Goal: Contribute content: Add original content to the website for others to see

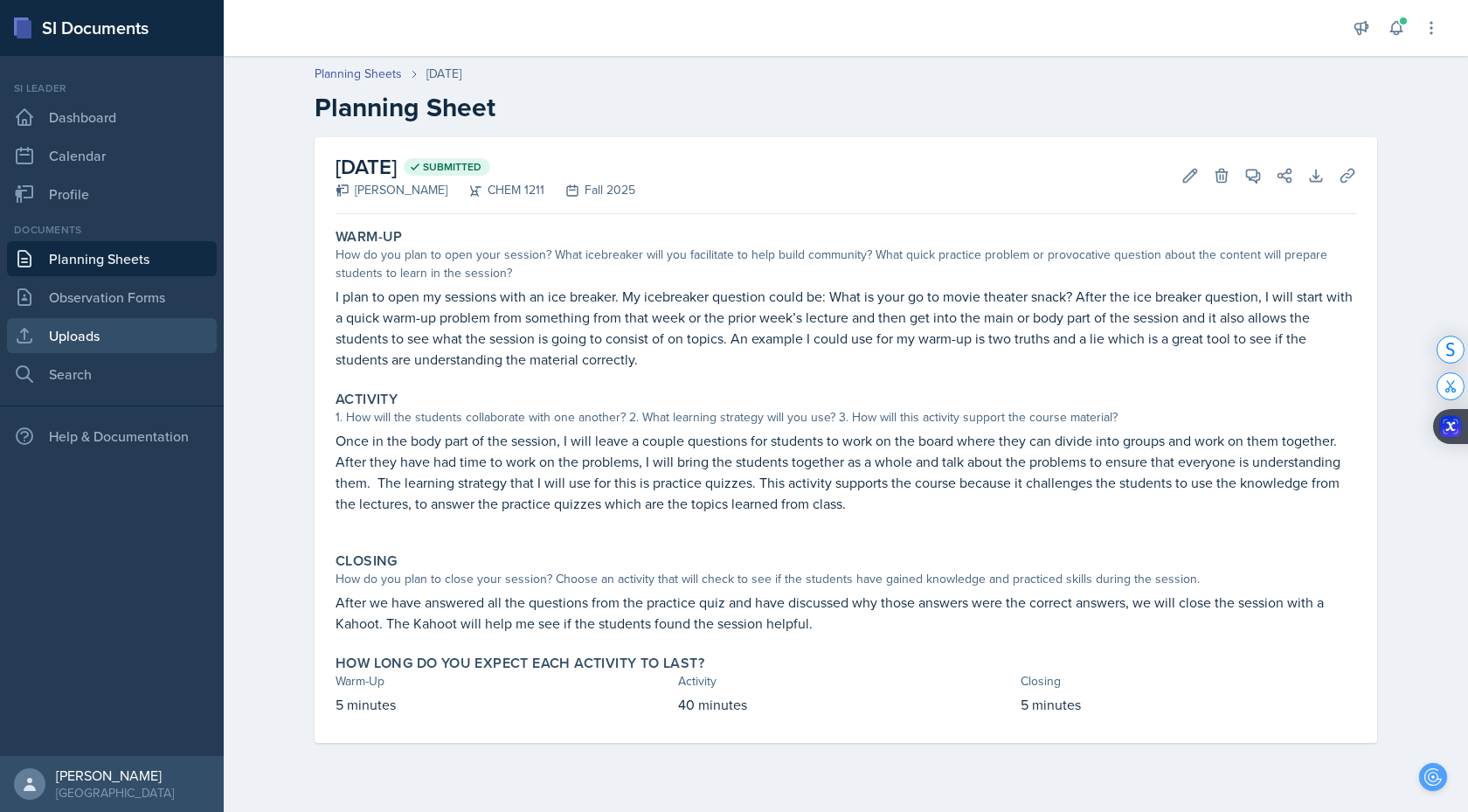
click at [101, 342] on link "Uploads" at bounding box center [112, 335] width 210 height 35
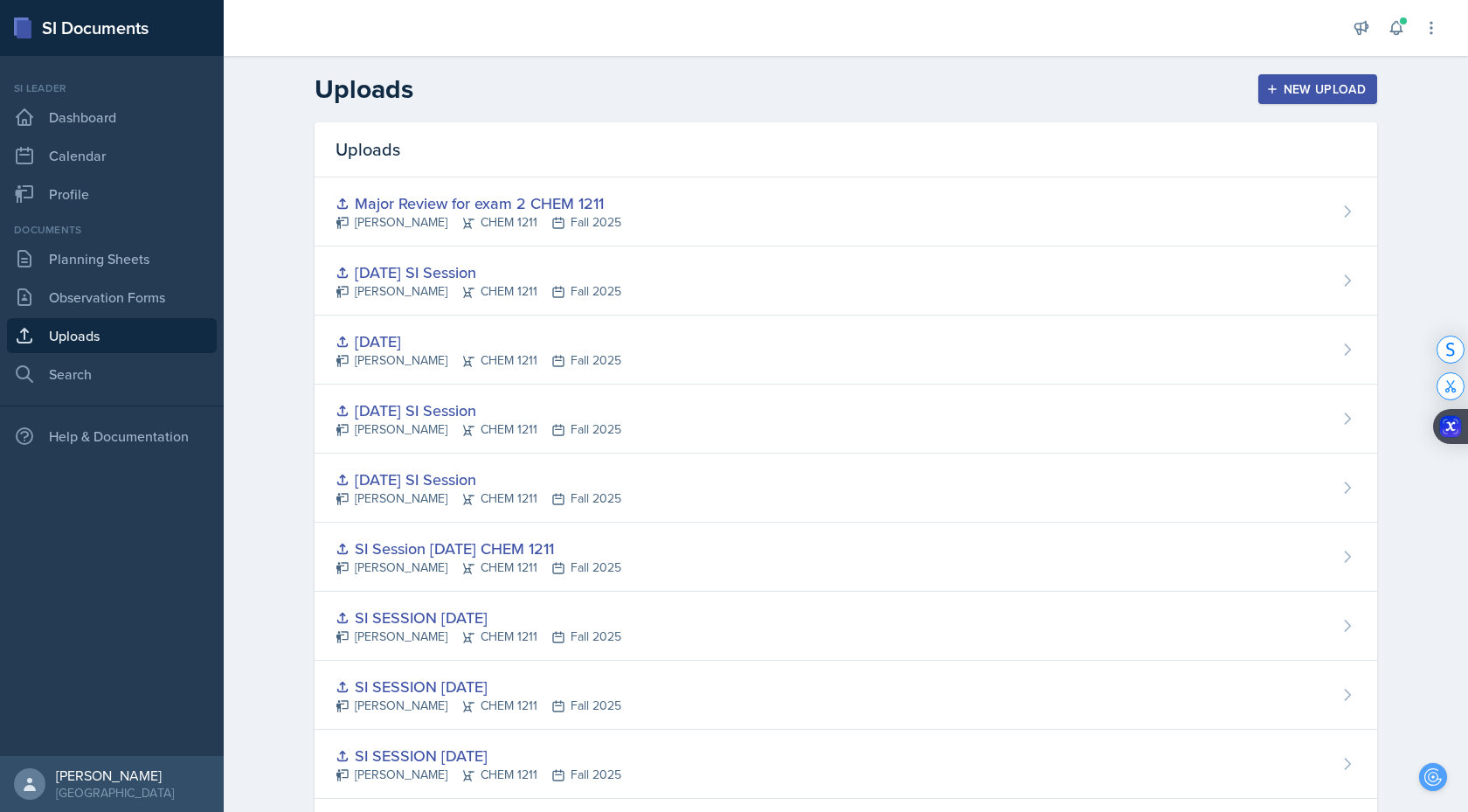
click at [1278, 89] on icon "button" at bounding box center [1273, 89] width 12 height 12
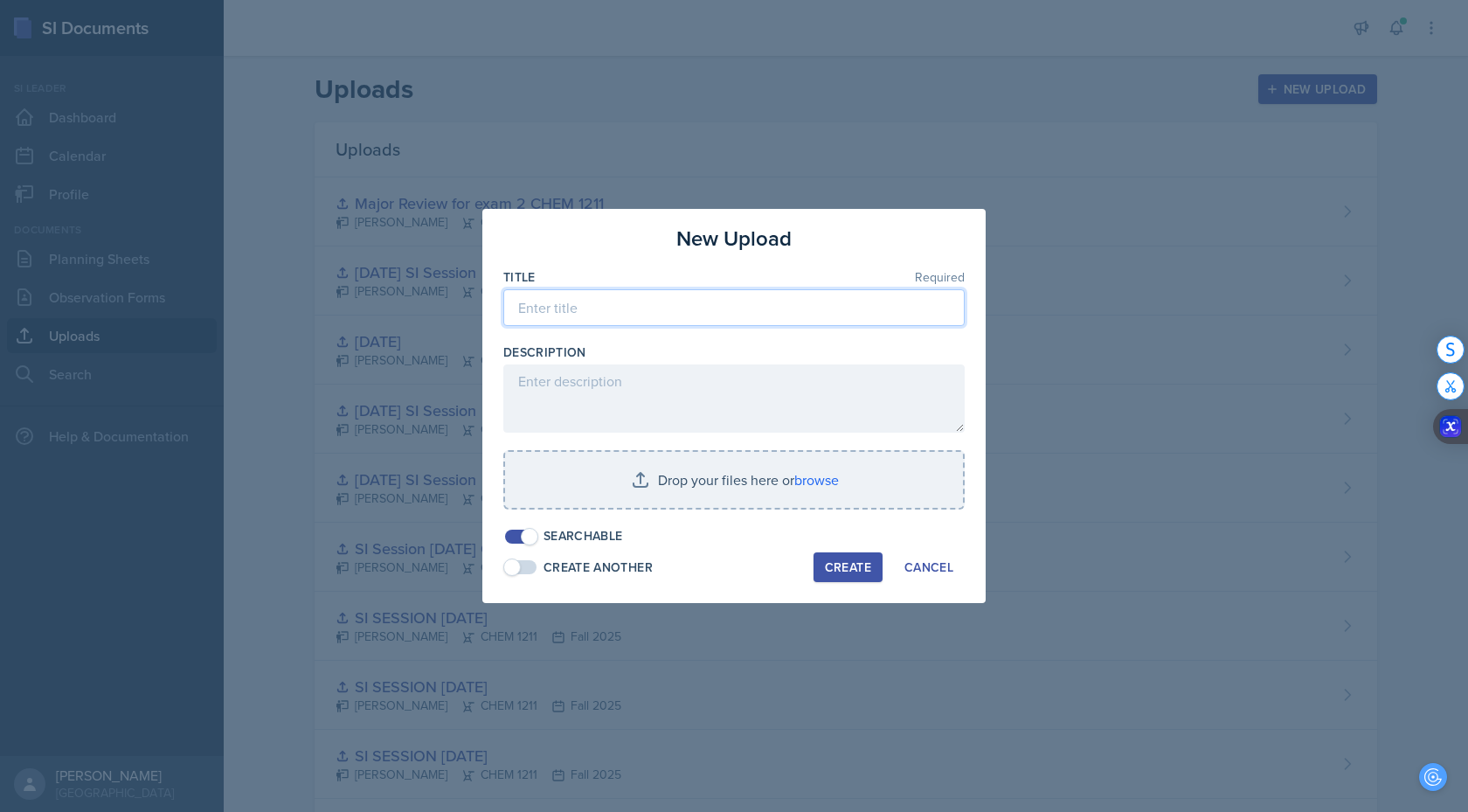
click at [706, 300] on input at bounding box center [734, 307] width 461 height 37
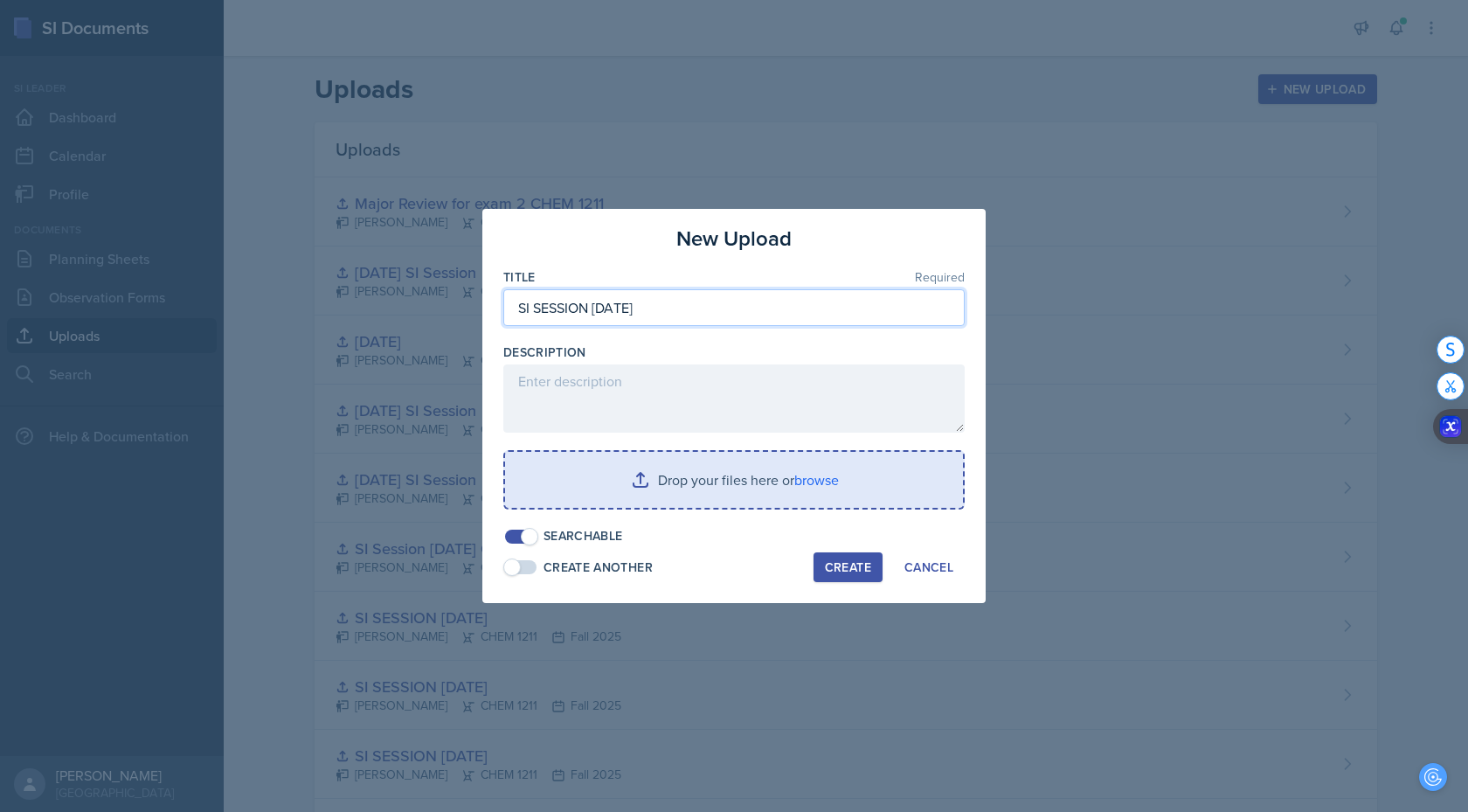
type input "SI SESSION 10.02.2025"
click at [818, 348] on input "file" at bounding box center [734, 479] width 458 height 56
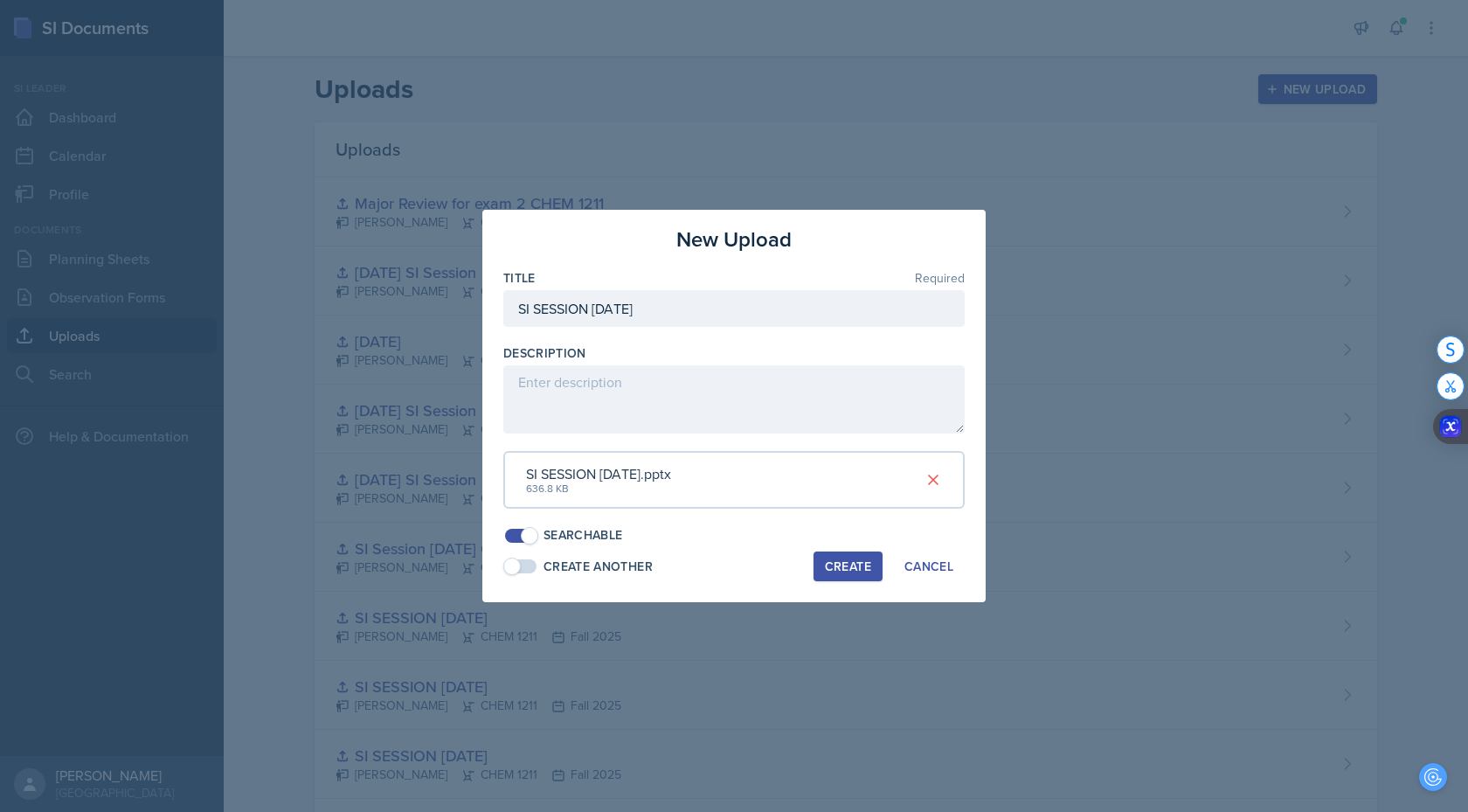
click at [862, 348] on div "Create" at bounding box center [848, 566] width 47 height 14
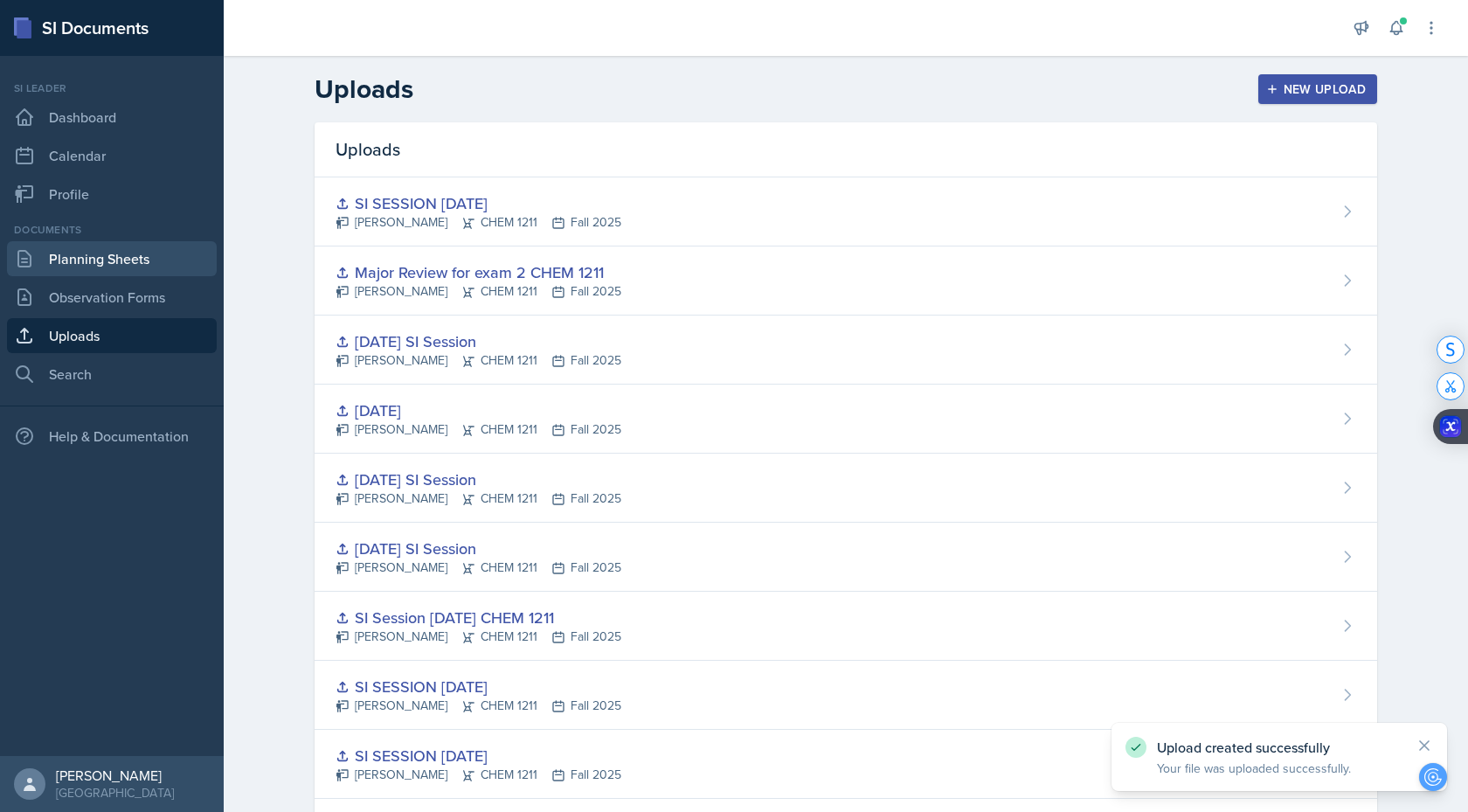
click at [142, 257] on link "Planning Sheets" at bounding box center [112, 258] width 210 height 35
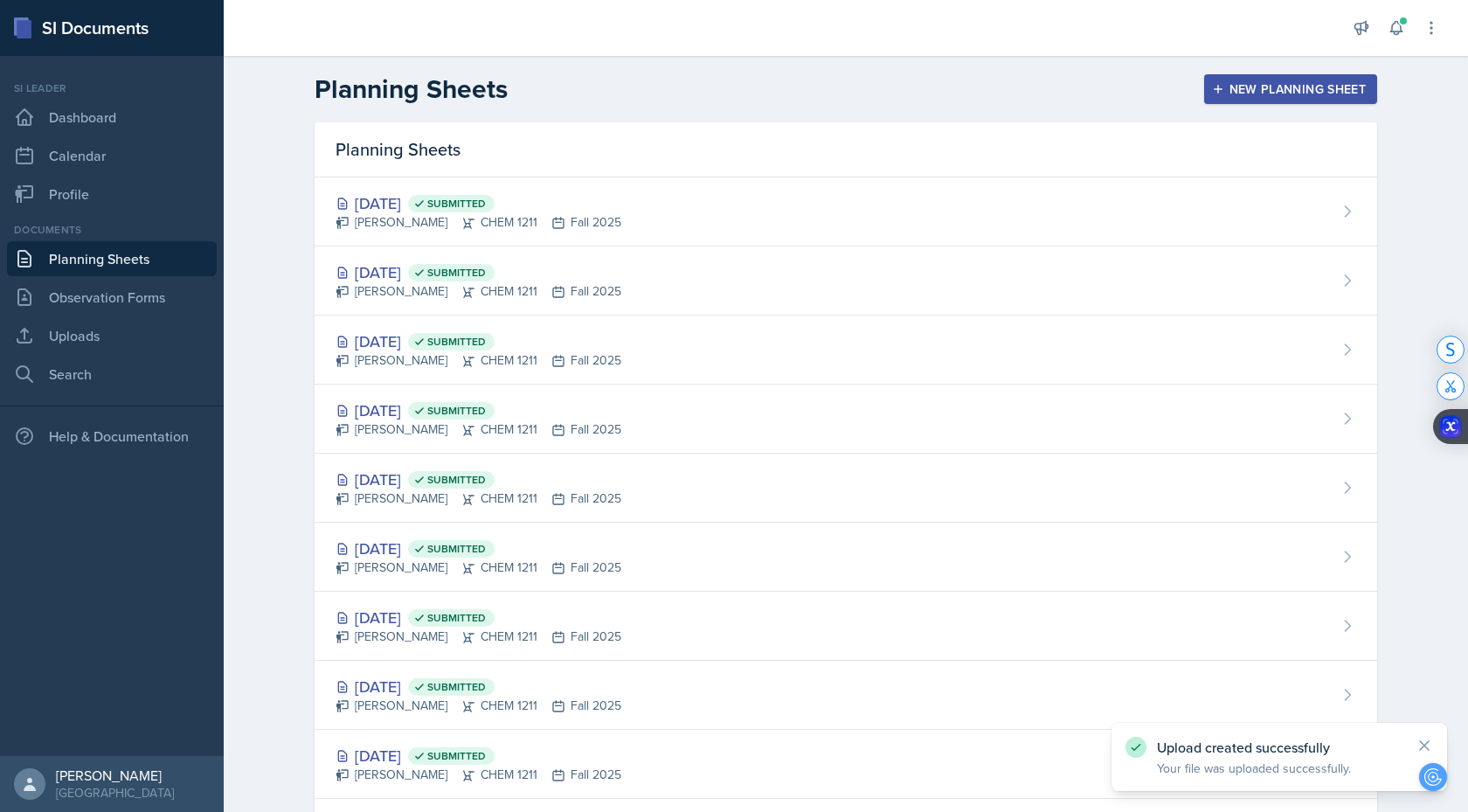
click at [1267, 102] on button "New Planning Sheet" at bounding box center [1292, 89] width 173 height 30
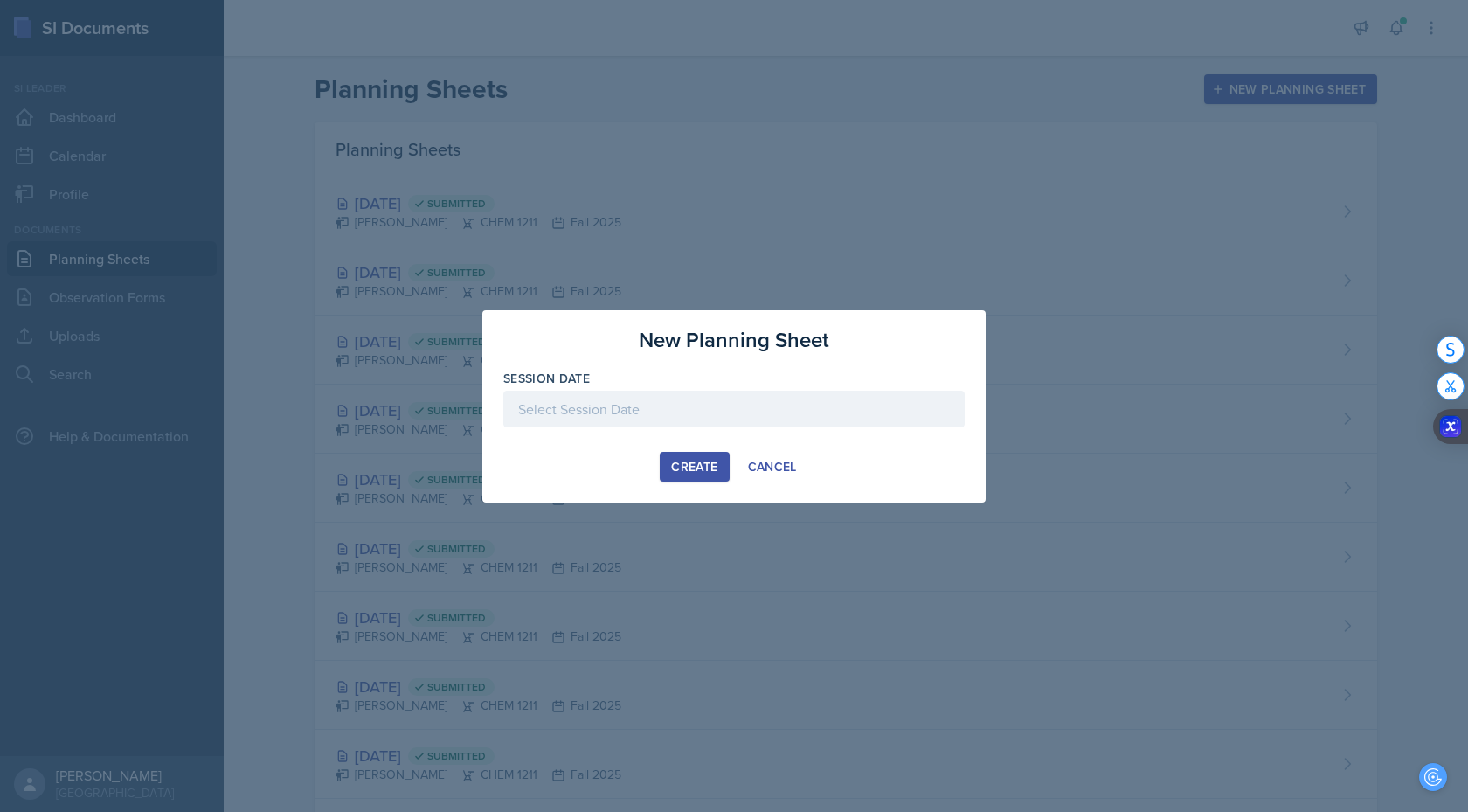
click at [747, 348] on div at bounding box center [734, 409] width 461 height 37
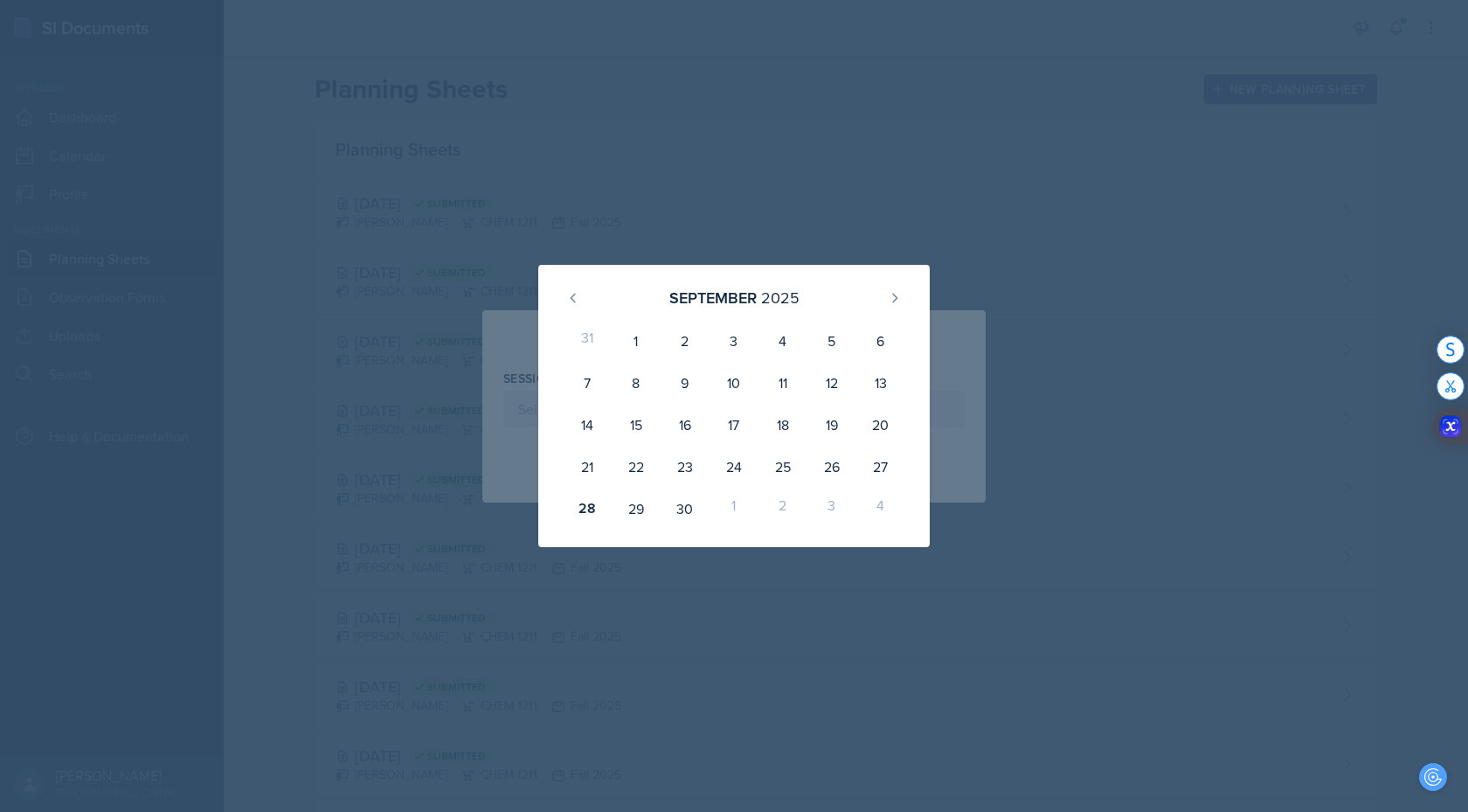
click at [784, 348] on div "2" at bounding box center [783, 509] width 49 height 42
click at [898, 289] on button at bounding box center [894, 297] width 28 height 28
click at [784, 335] on div "2" at bounding box center [783, 341] width 49 height 42
type input "October 2nd, 2025"
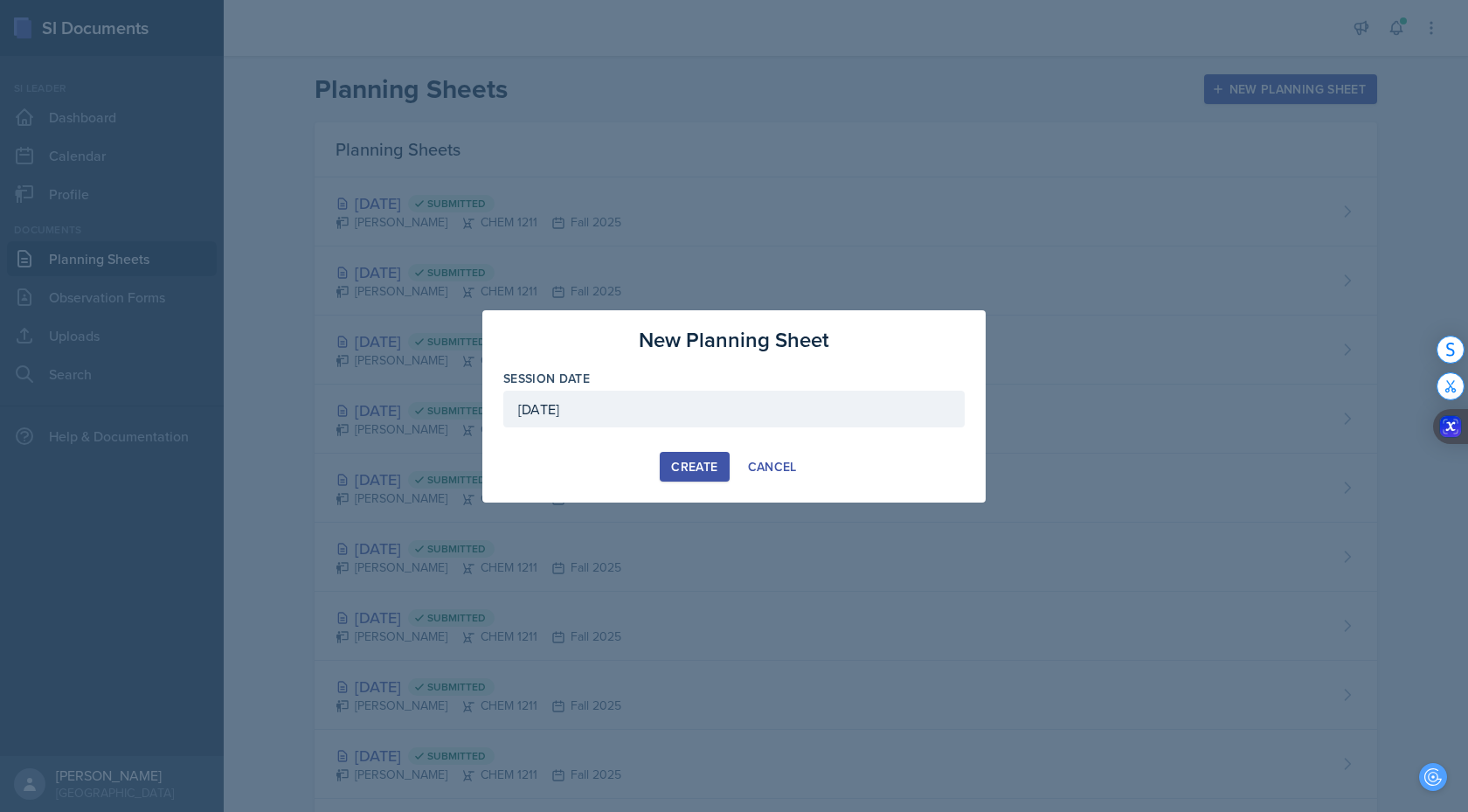
click at [695, 348] on div "Create" at bounding box center [694, 466] width 47 height 14
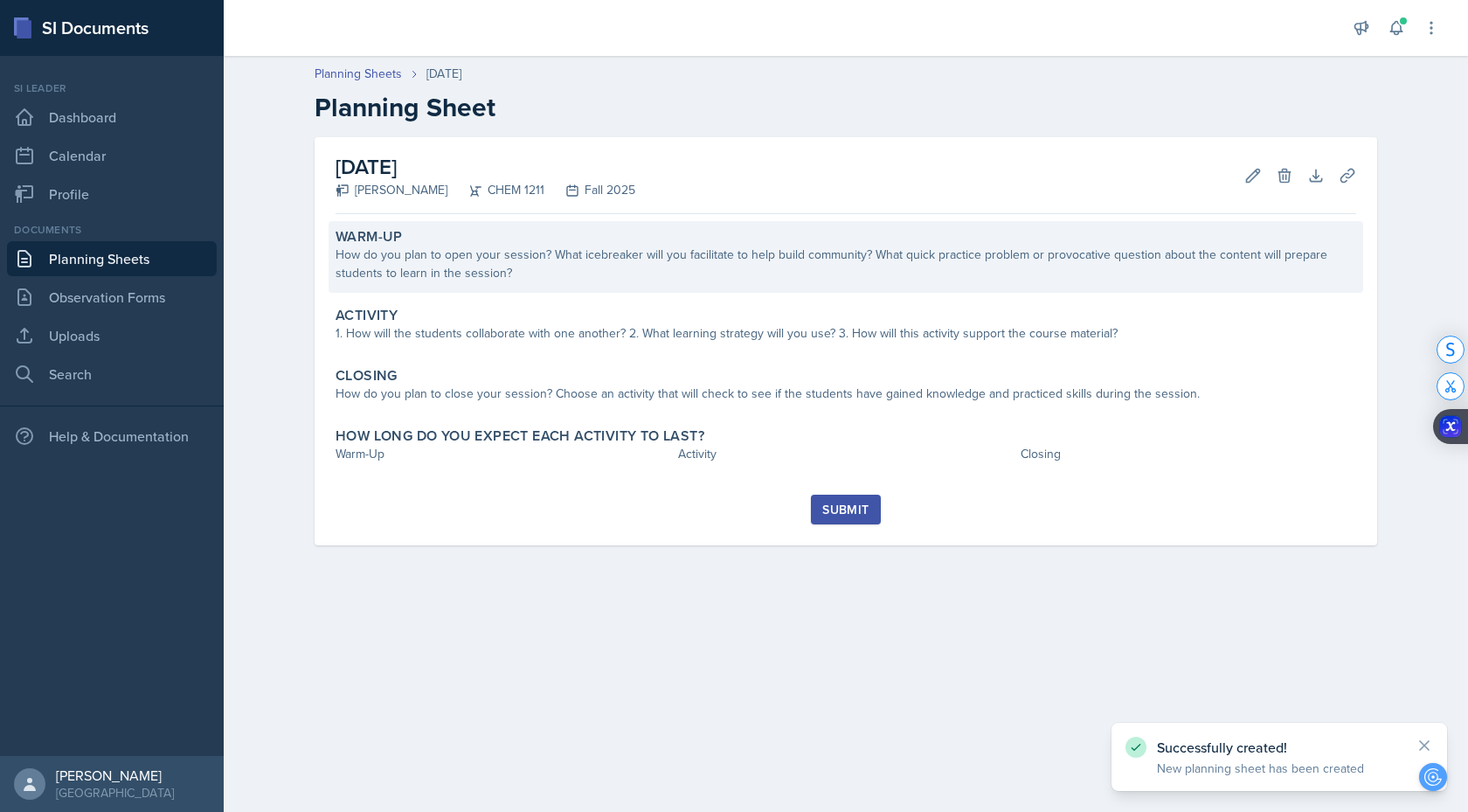
click at [630, 270] on div "How do you plan to open your session? What icebreaker will you facilitate to he…" at bounding box center [846, 264] width 1021 height 37
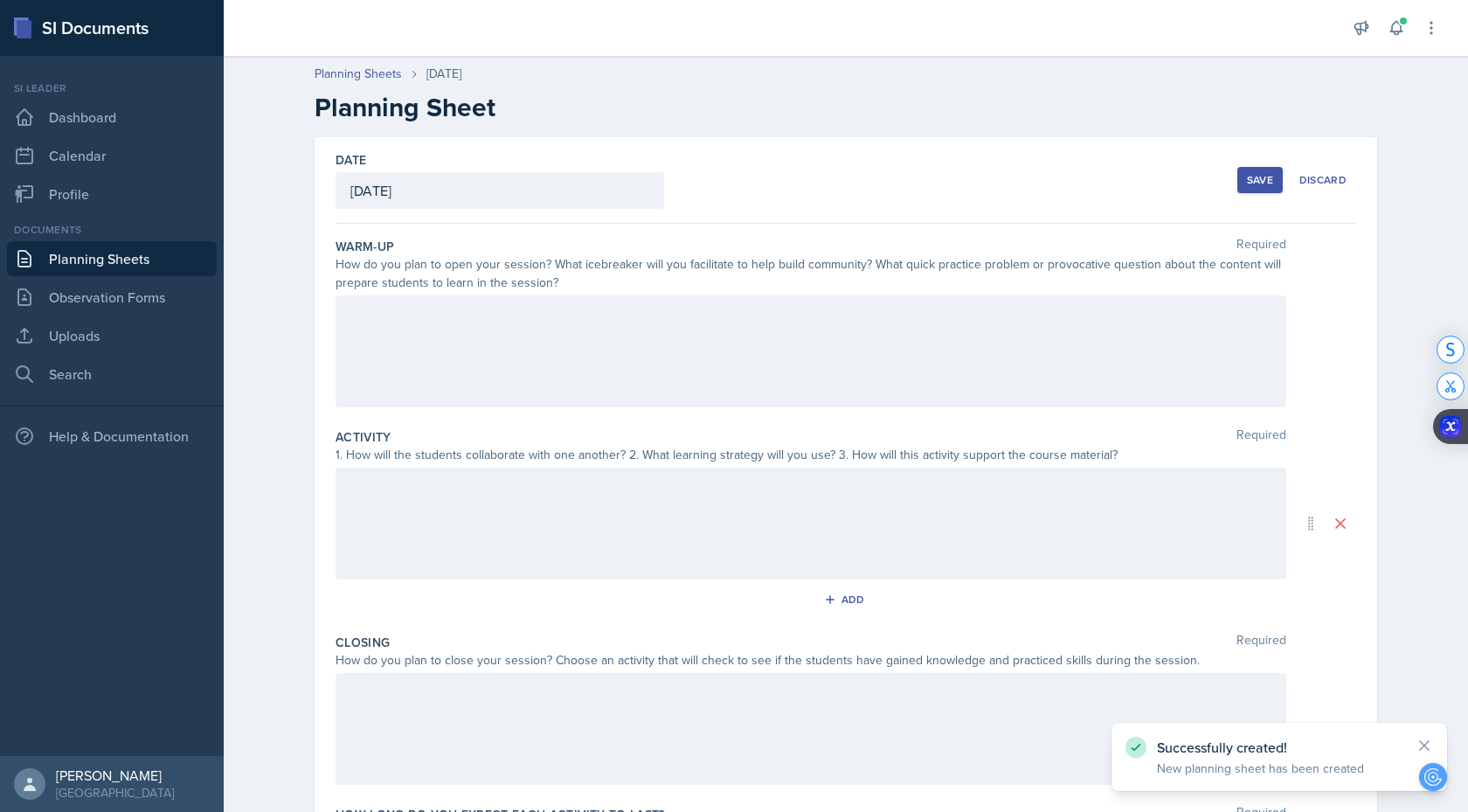
click at [619, 326] on div at bounding box center [811, 351] width 951 height 112
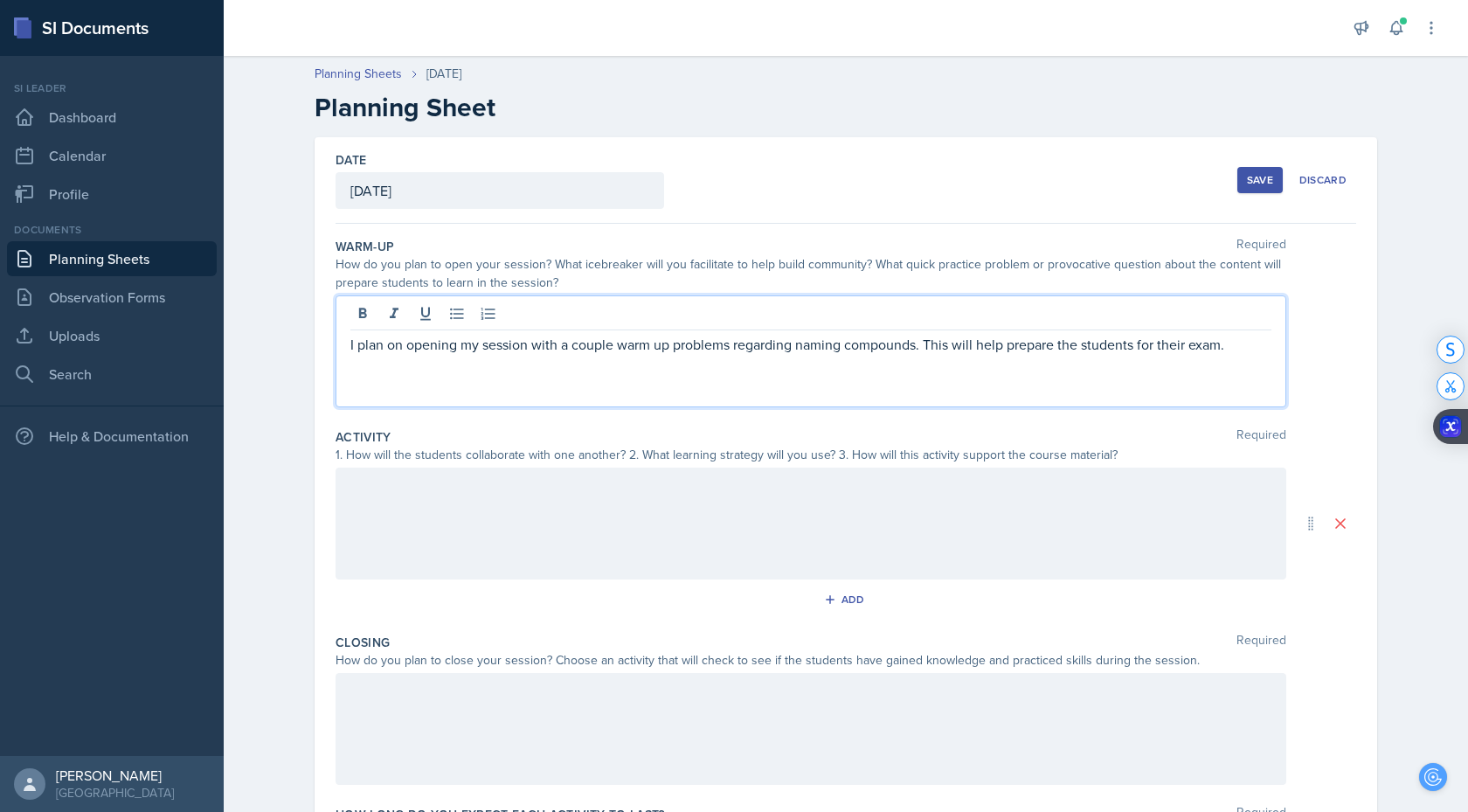
click at [552, 348] on div at bounding box center [811, 523] width 951 height 112
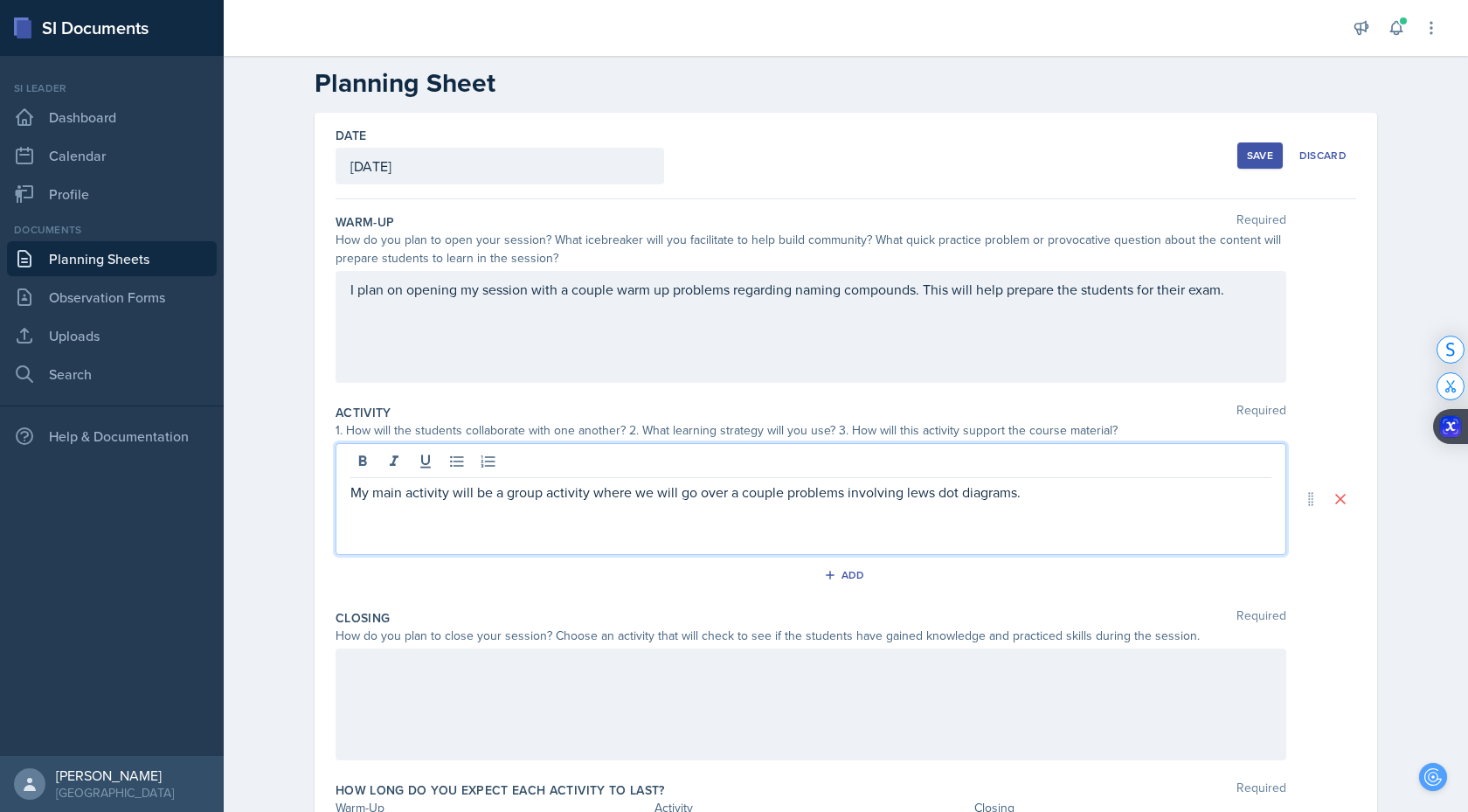
scroll to position [40, 0]
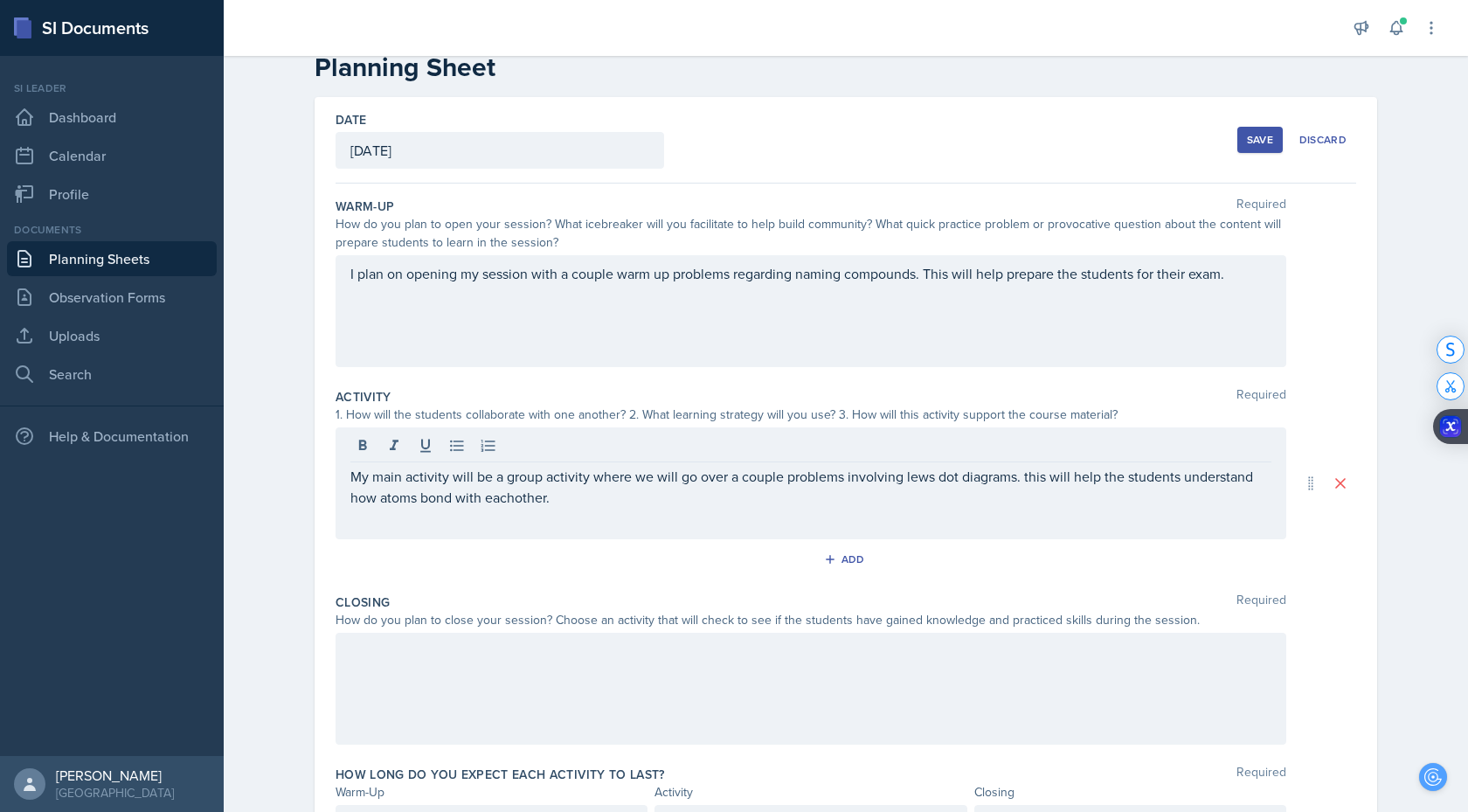
click at [614, 348] on div at bounding box center [811, 688] width 951 height 112
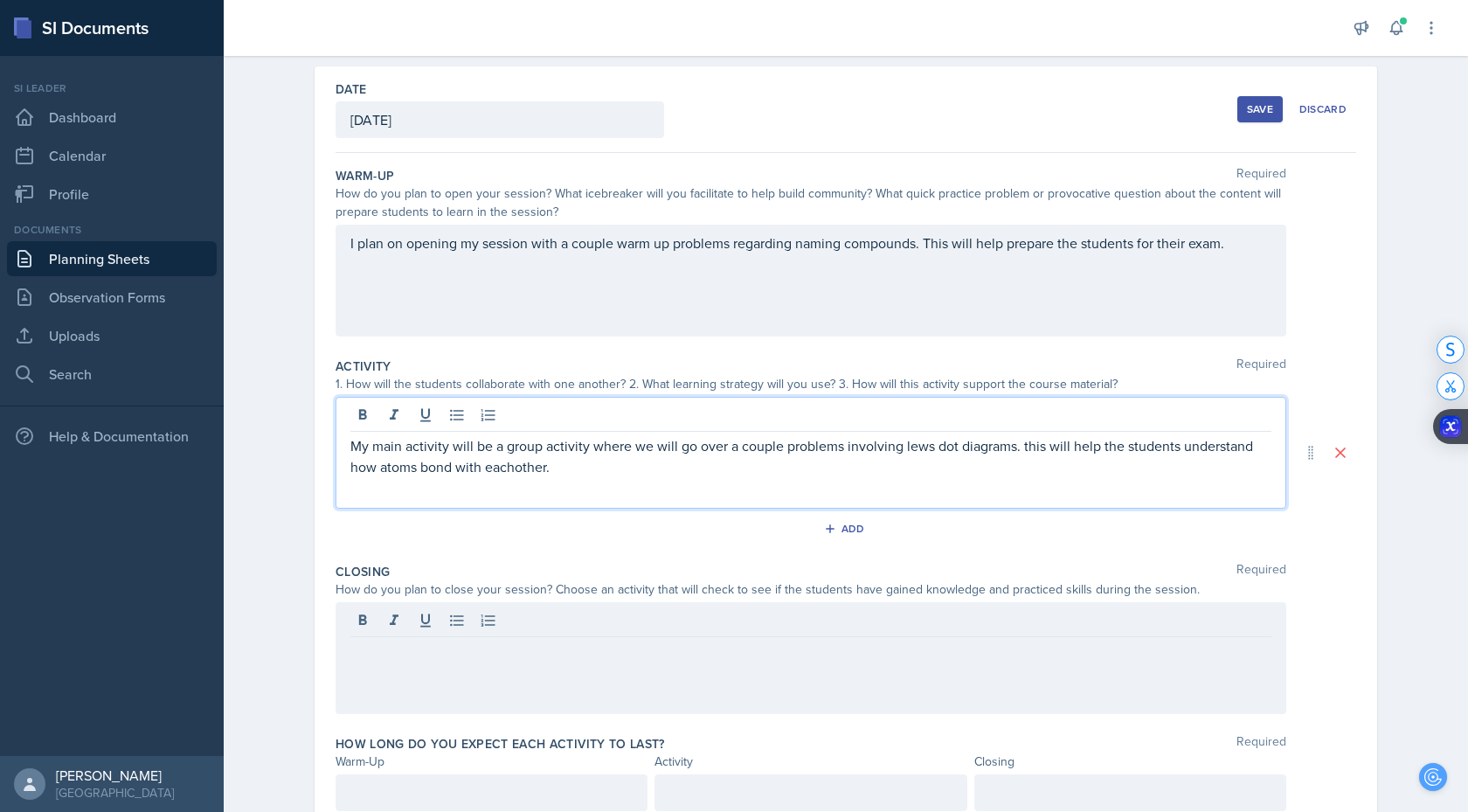
click at [529, 348] on p "My main activity will be a group activity where we will go over a couple proble…" at bounding box center [811, 457] width 921 height 42
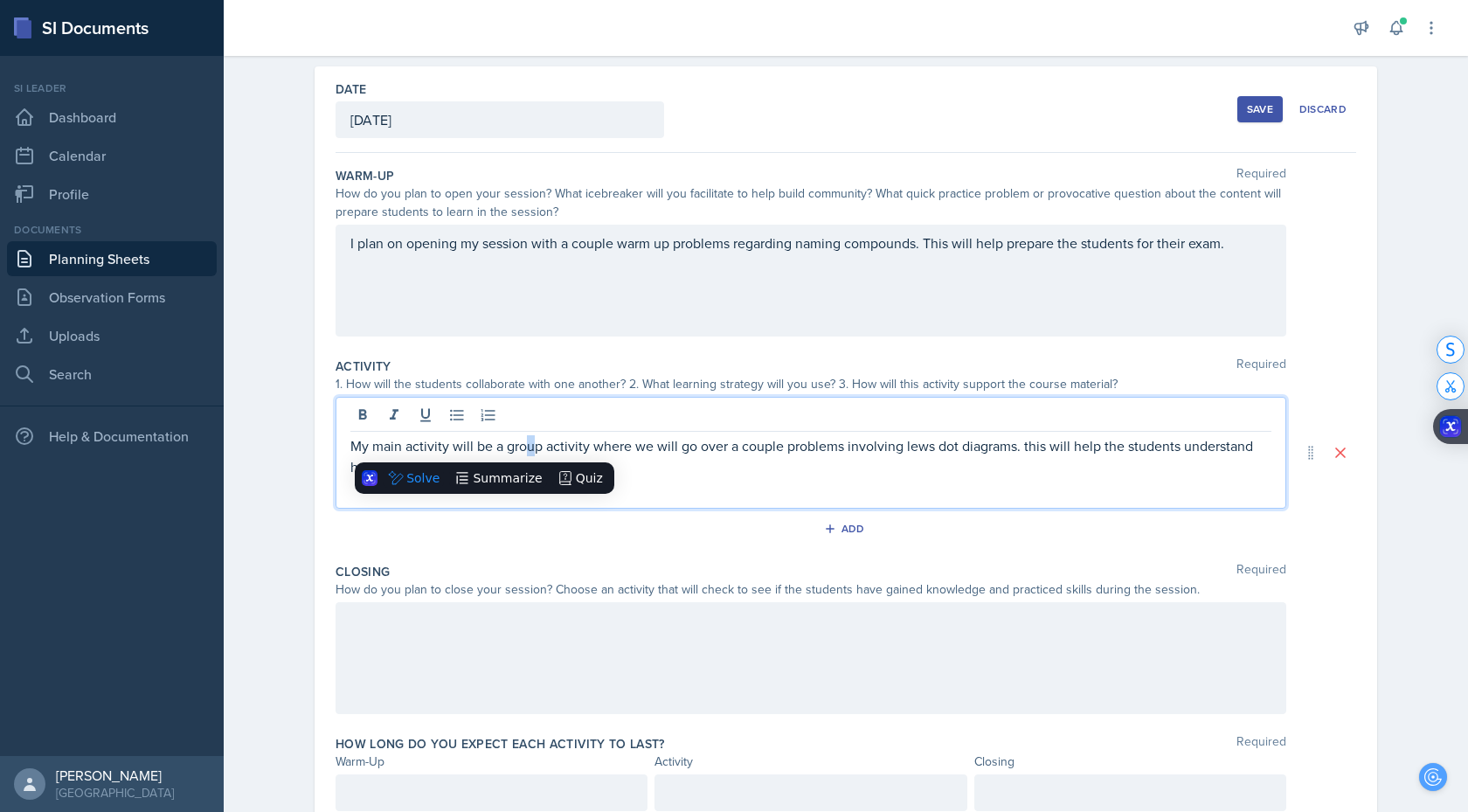
click at [0, 0] on span "h" at bounding box center [0, 0] width 0 height 0
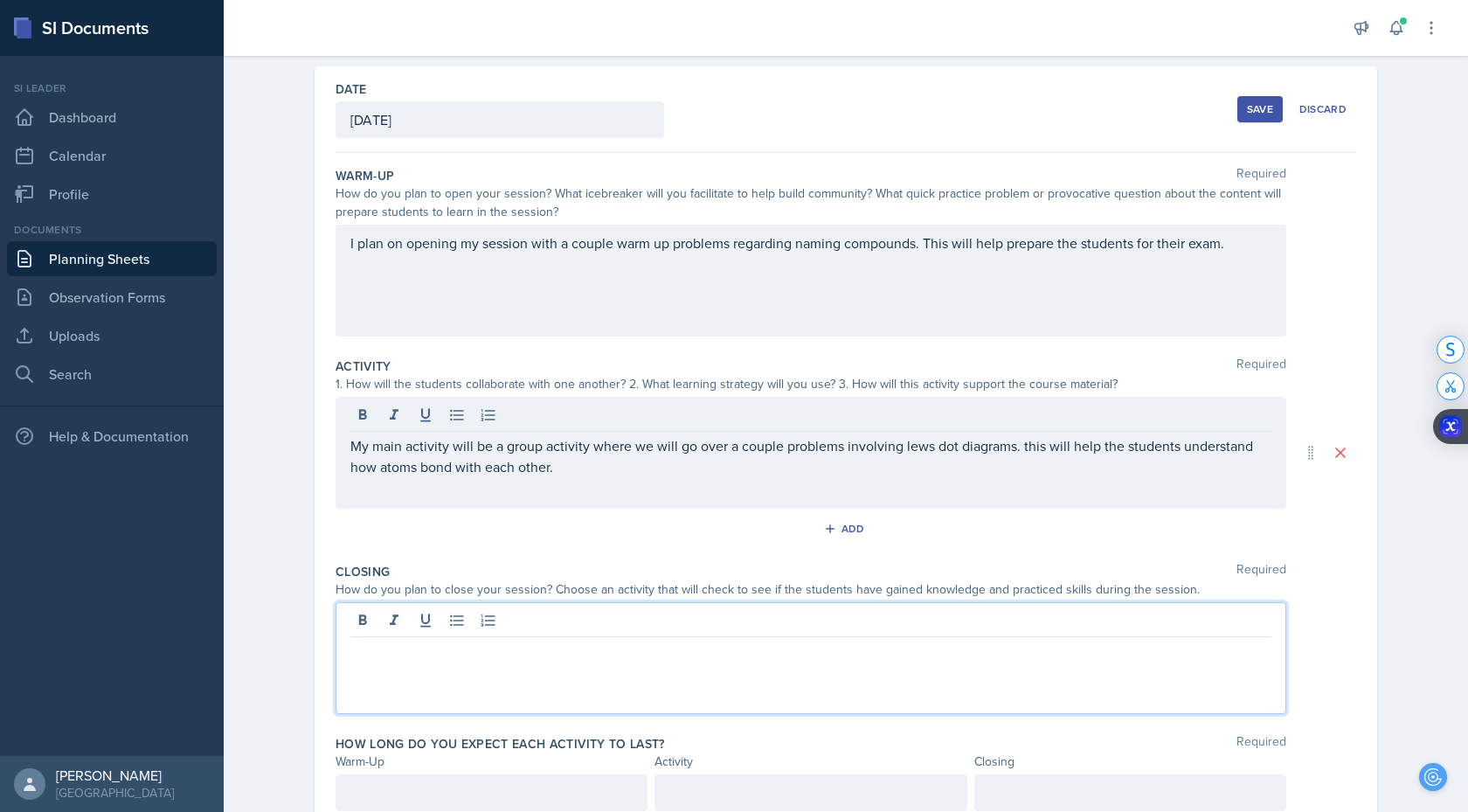
click at [525, 348] on div at bounding box center [811, 658] width 951 height 112
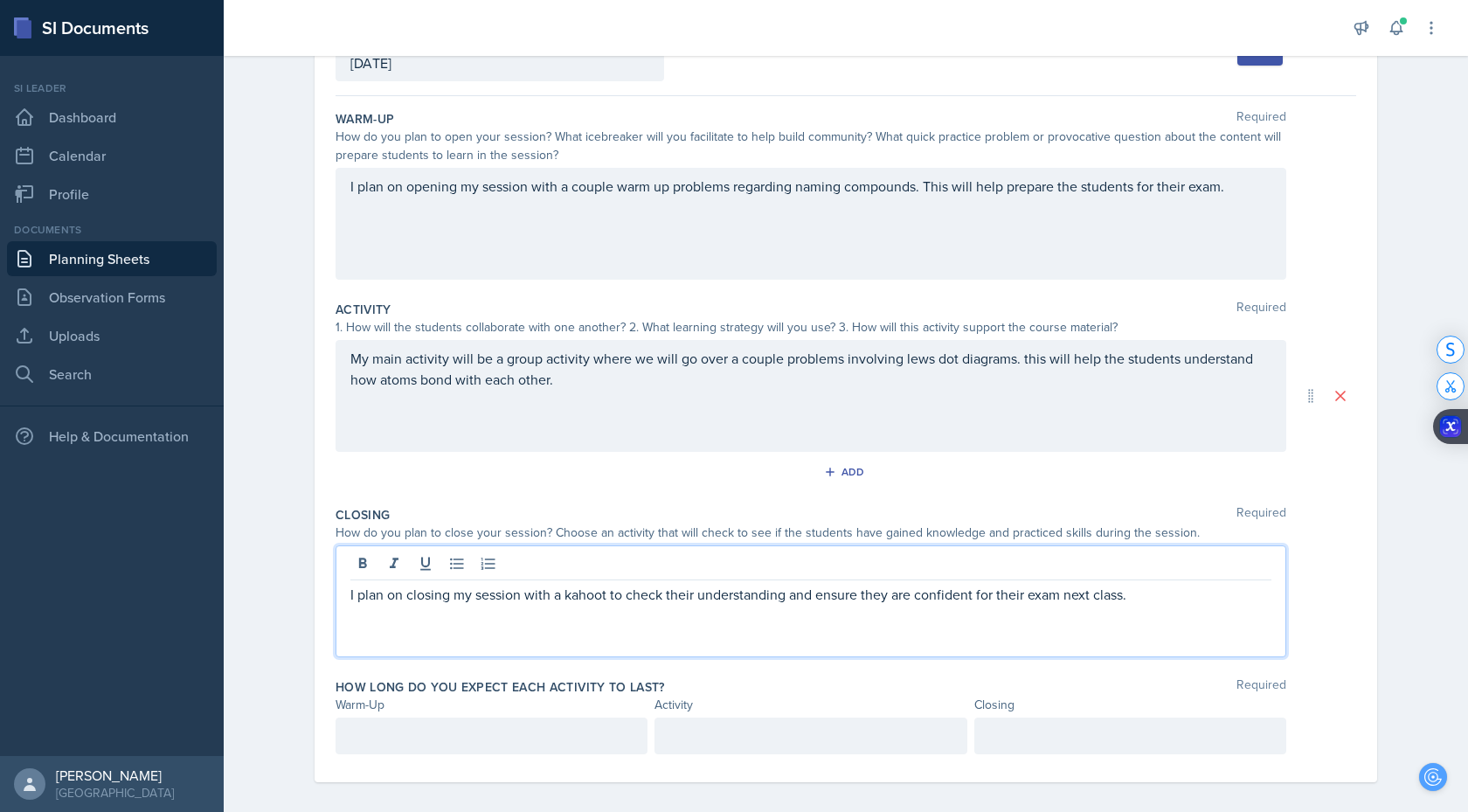
scroll to position [140, 0]
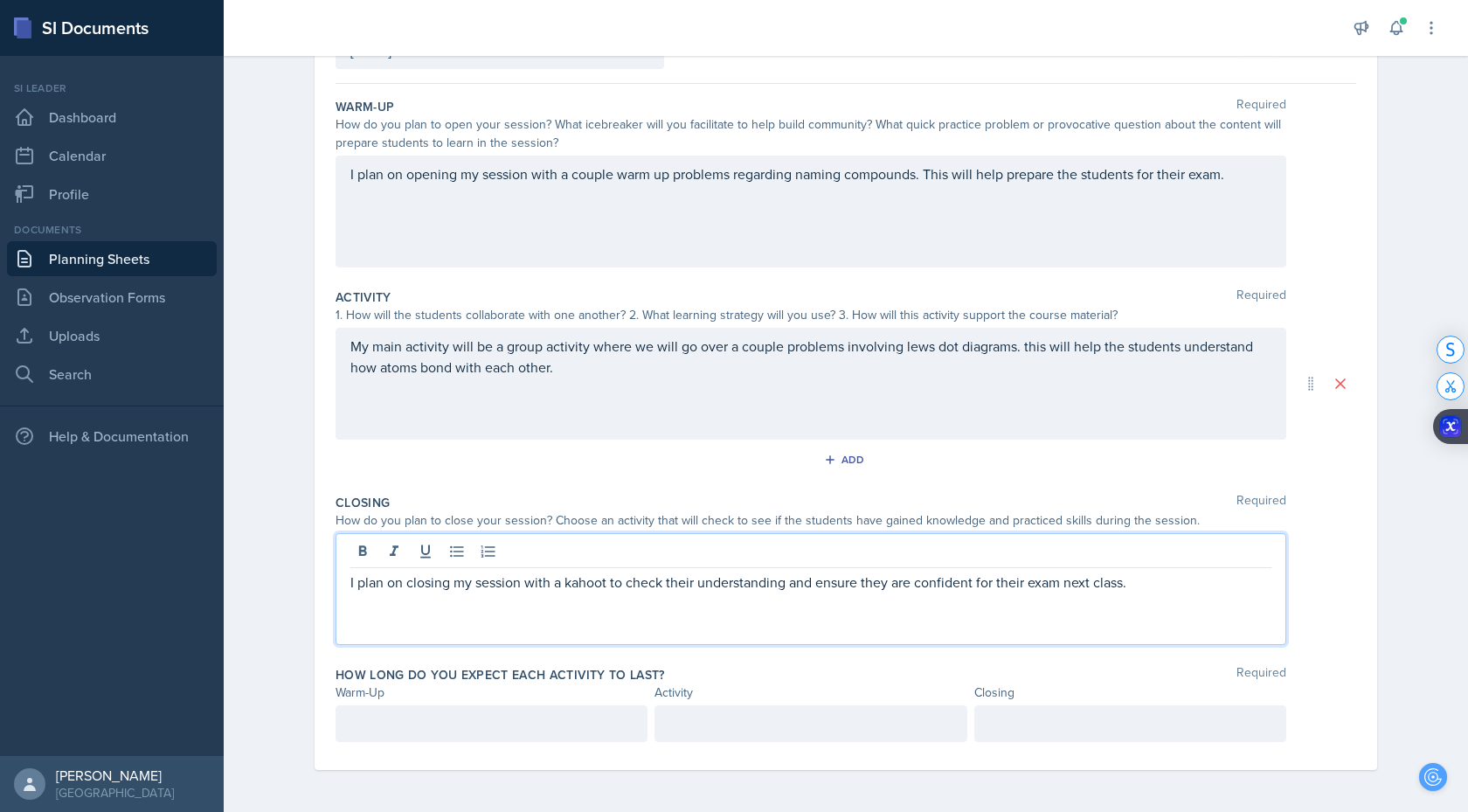
click at [0, 0] on div "Kahoot" at bounding box center [0, 0] width 0 height 0
click at [474, 348] on div at bounding box center [491, 723] width 312 height 37
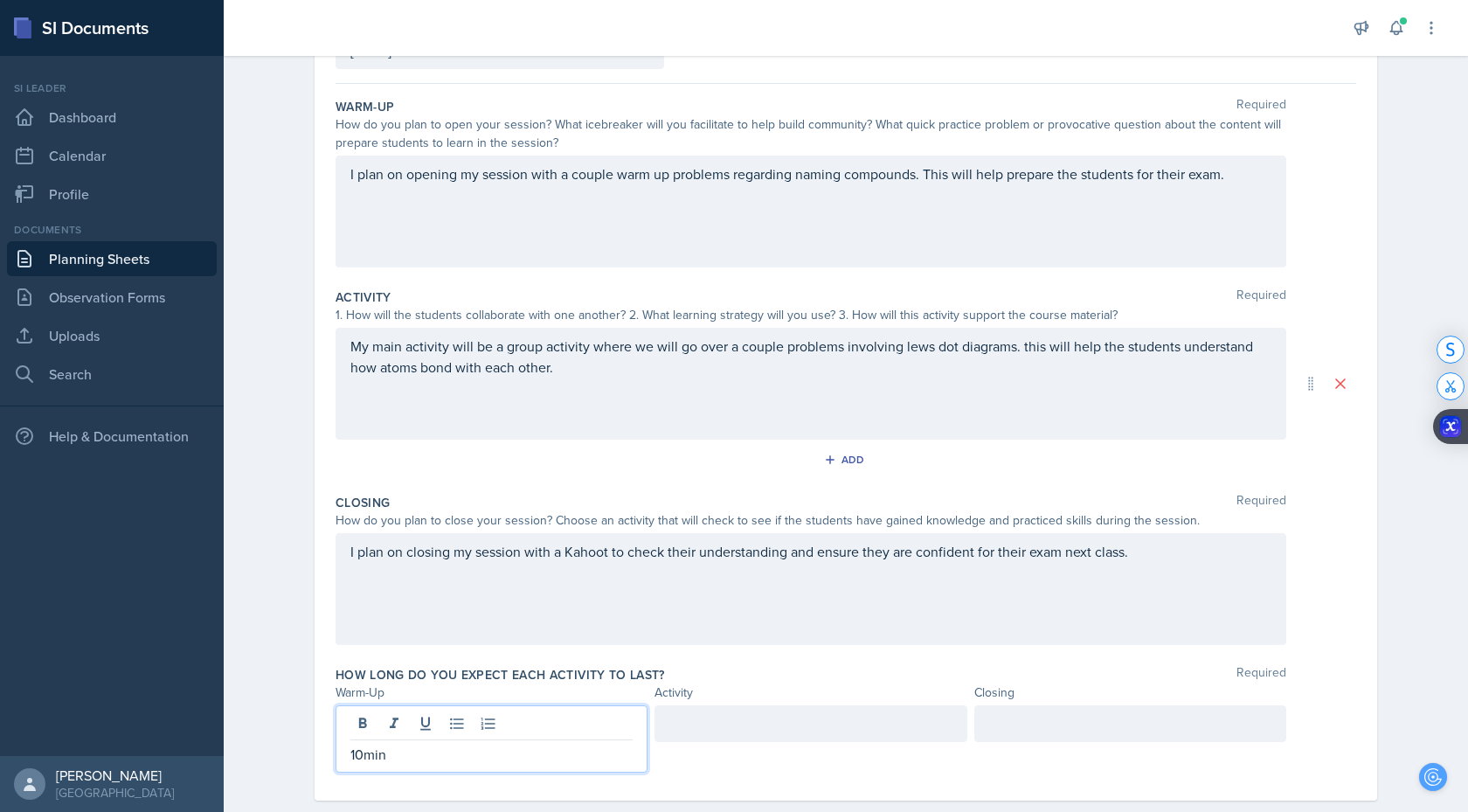
click at [763, 348] on div at bounding box center [810, 723] width 312 height 37
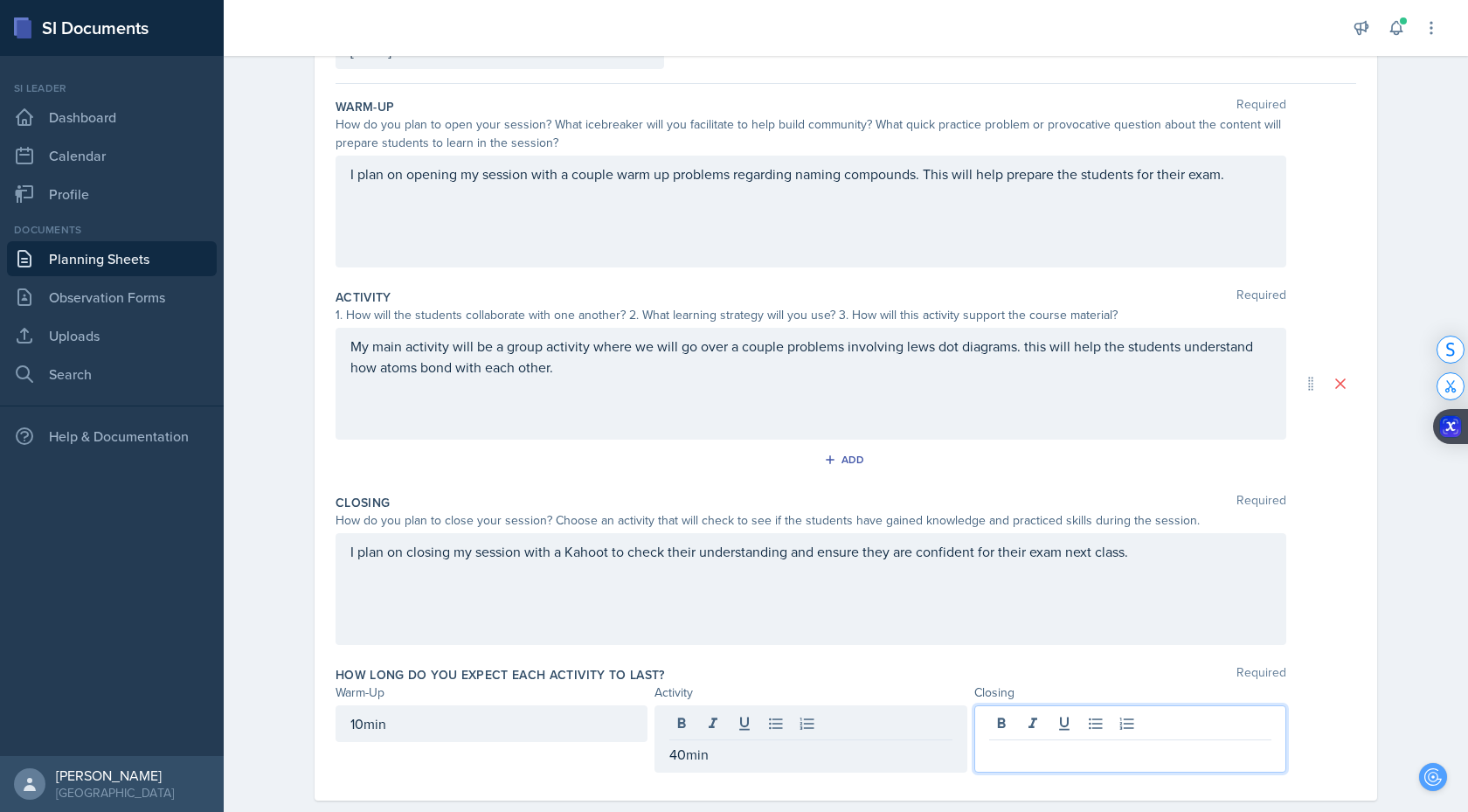
click at [1028, 348] on div at bounding box center [1130, 739] width 312 height 68
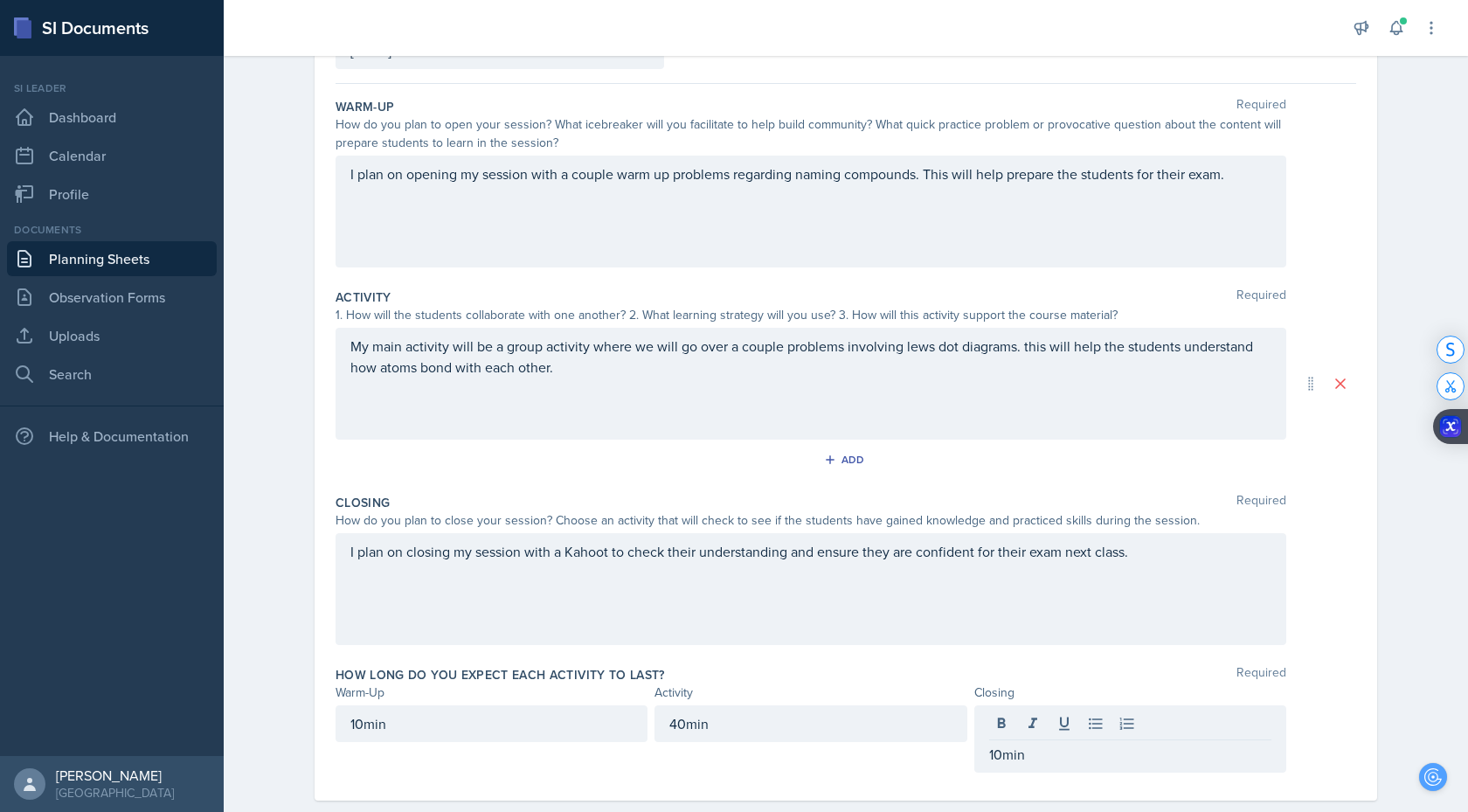
click at [897, 348] on div "How long do you expect each activity to last? Required" at bounding box center [846, 675] width 1021 height 17
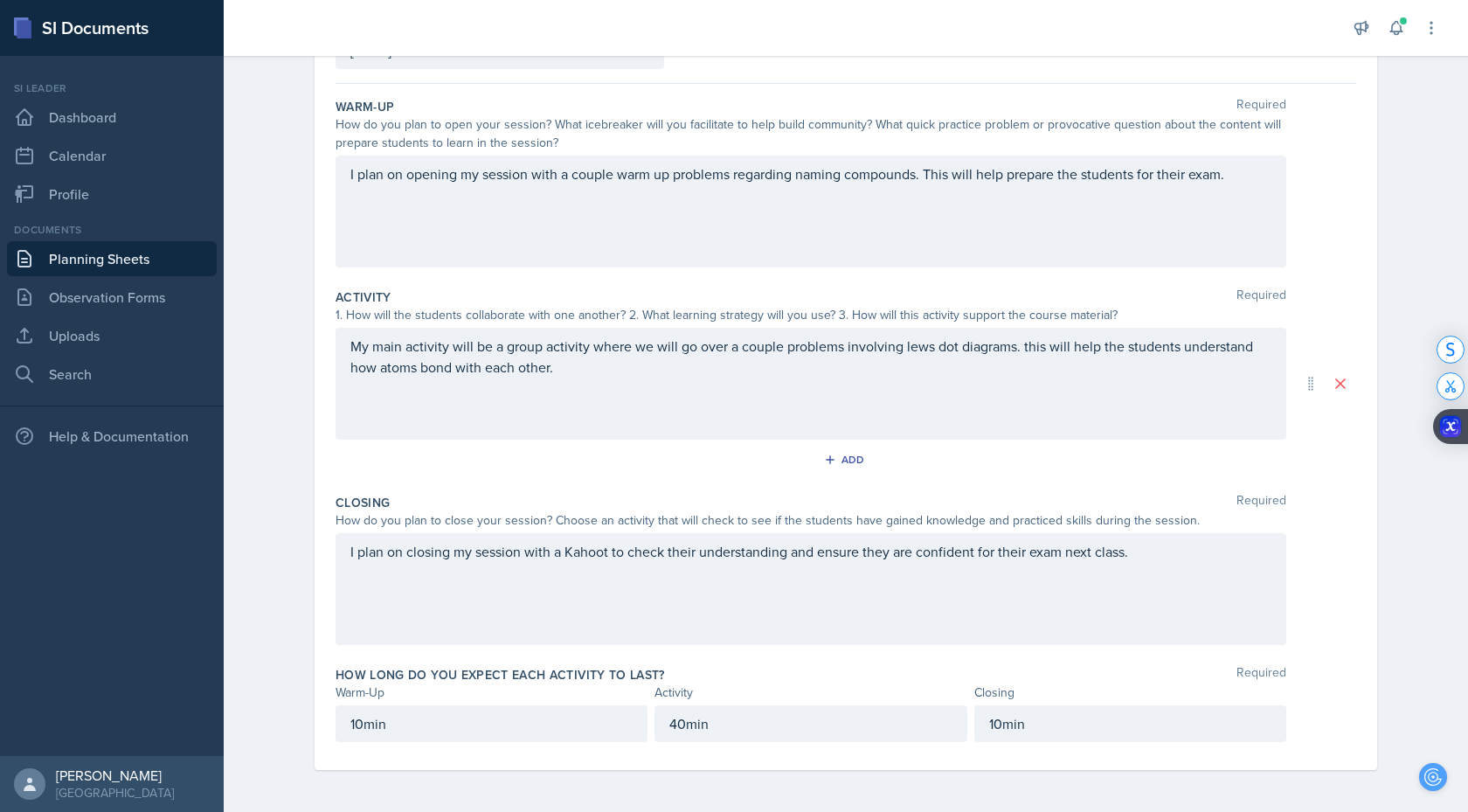
click at [0, 0] on div "This" at bounding box center [0, 0] width 0 height 0
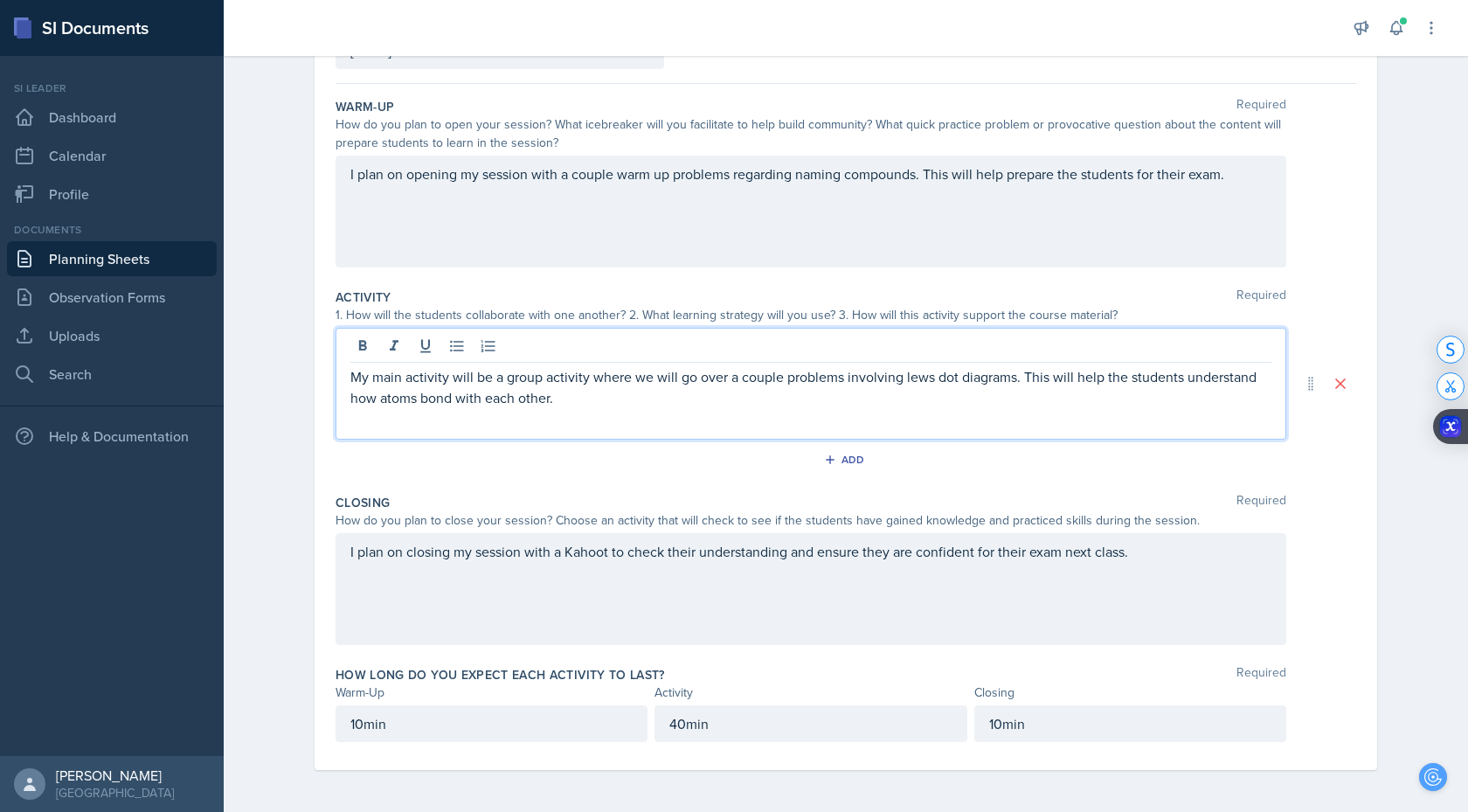
click at [0, 0] on div "Lewis" at bounding box center [0, 0] width 0 height 0
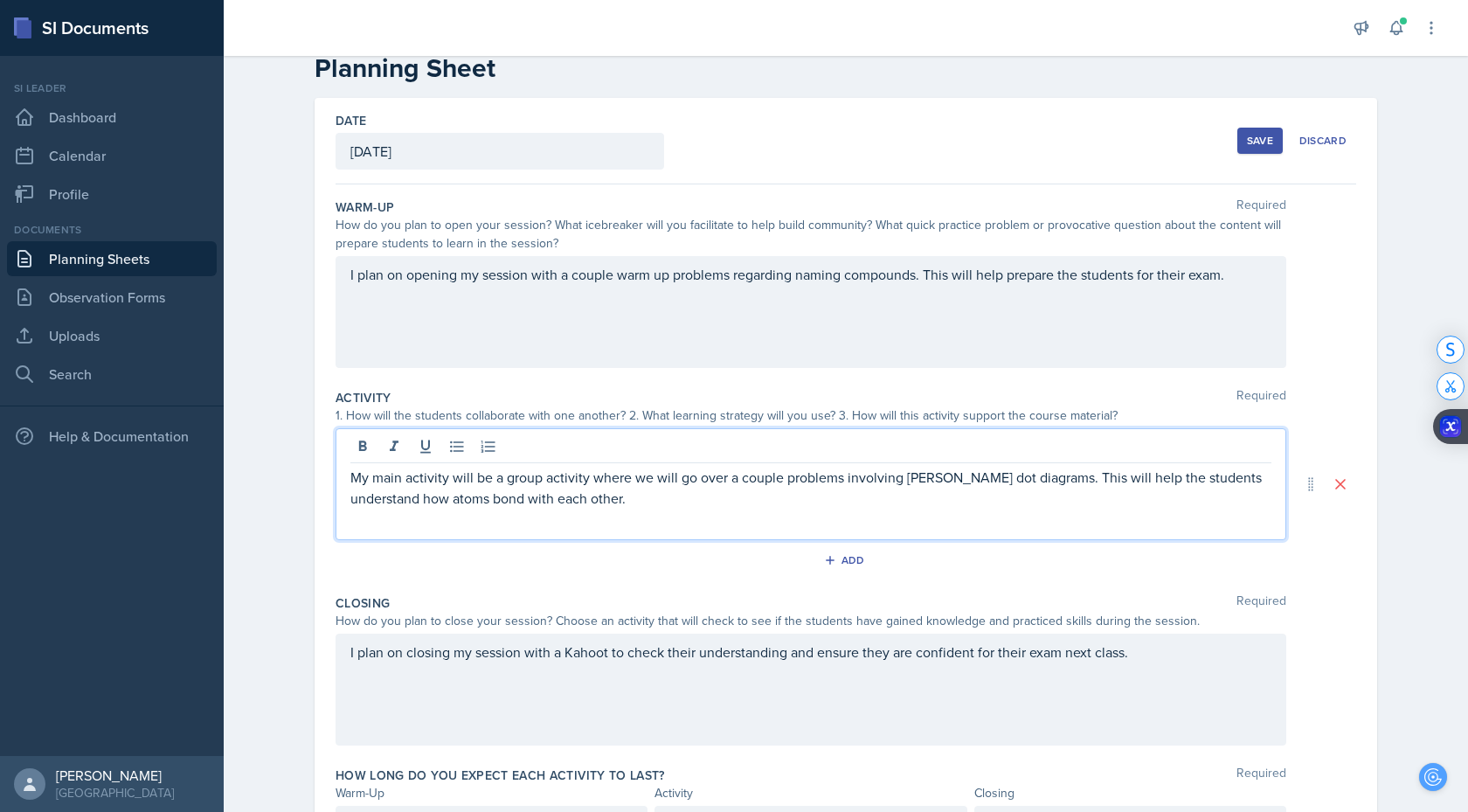
scroll to position [3, 0]
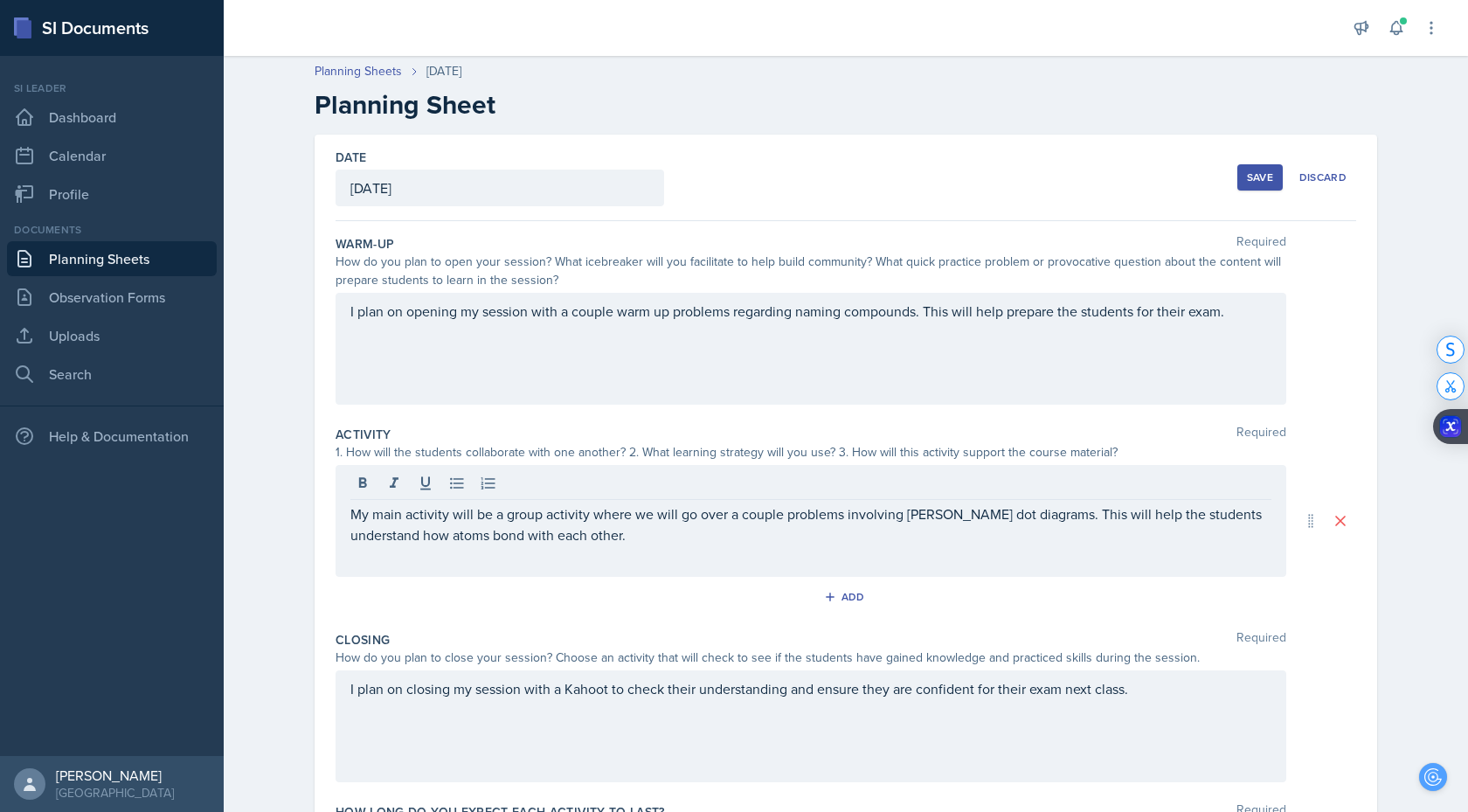
click at [1257, 173] on div "Save" at bounding box center [1260, 177] width 27 height 14
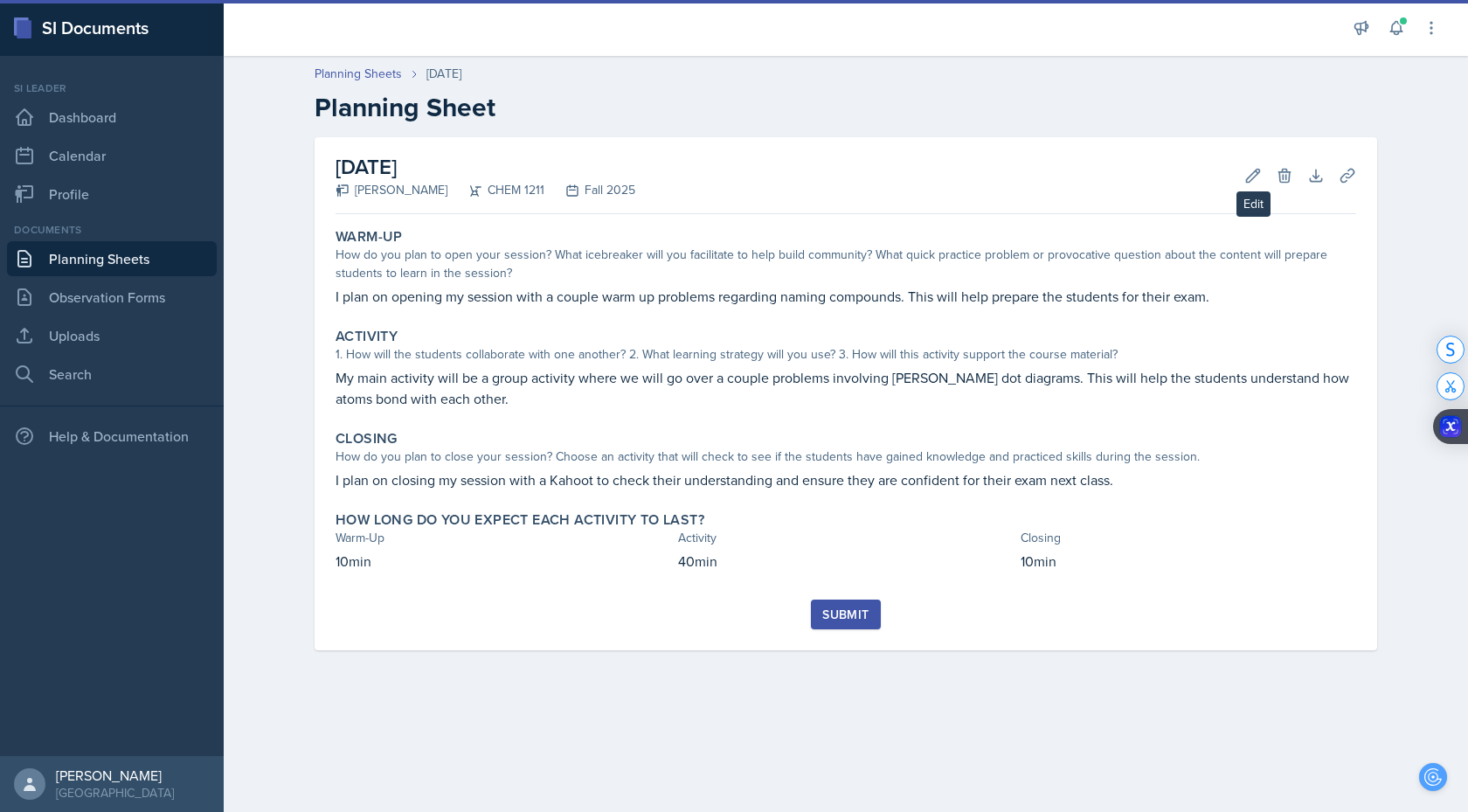
scroll to position [0, 0]
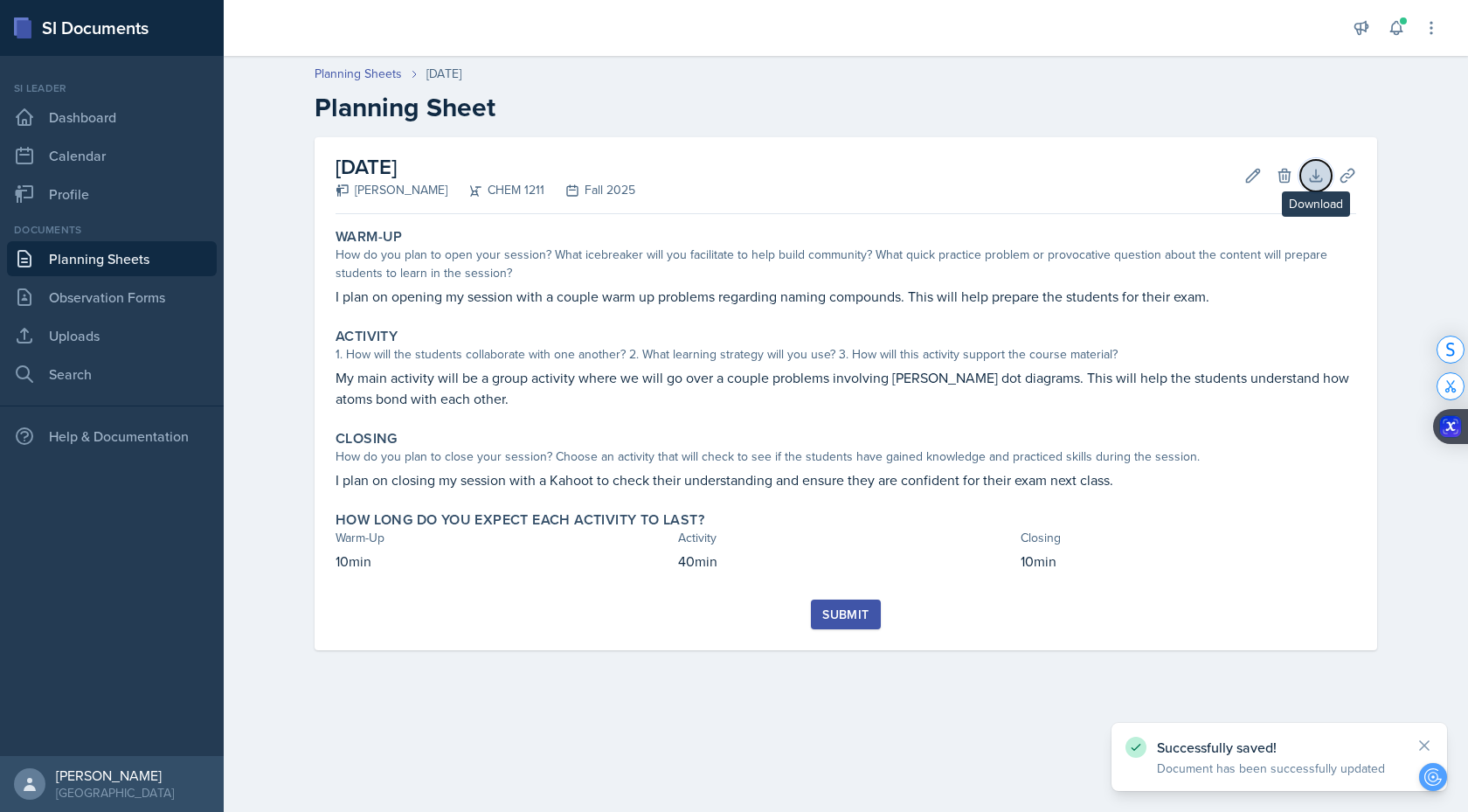
click at [1329, 173] on button "Download" at bounding box center [1315, 175] width 31 height 31
click at [1347, 171] on icon at bounding box center [1348, 175] width 17 height 17
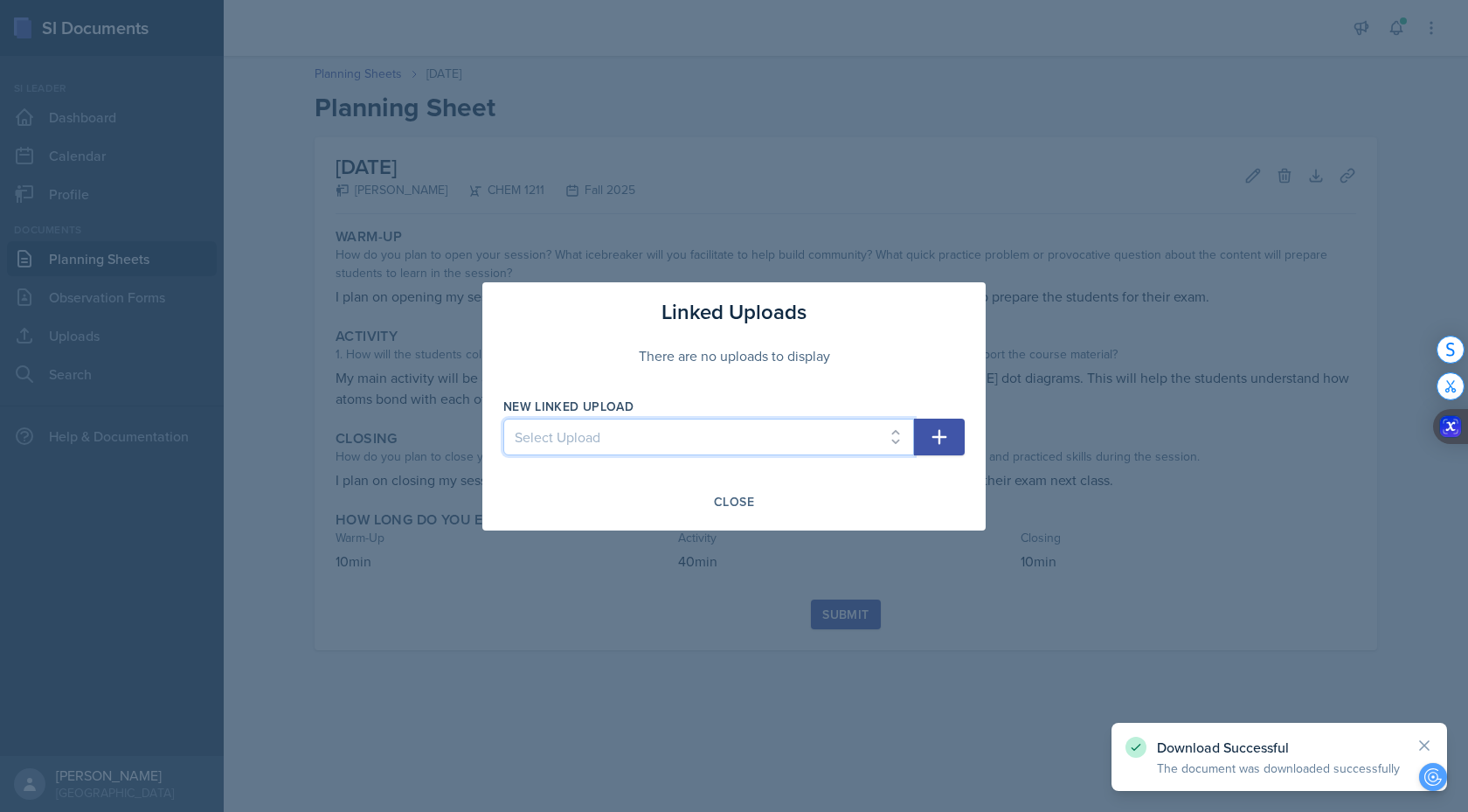
click at [582, 348] on select "Select Upload Powerpoint SI SESSION 8.26.25 SI SESSION 8.28.25 SI SESSION 9.2.2…" at bounding box center [708, 436] width 411 height 37
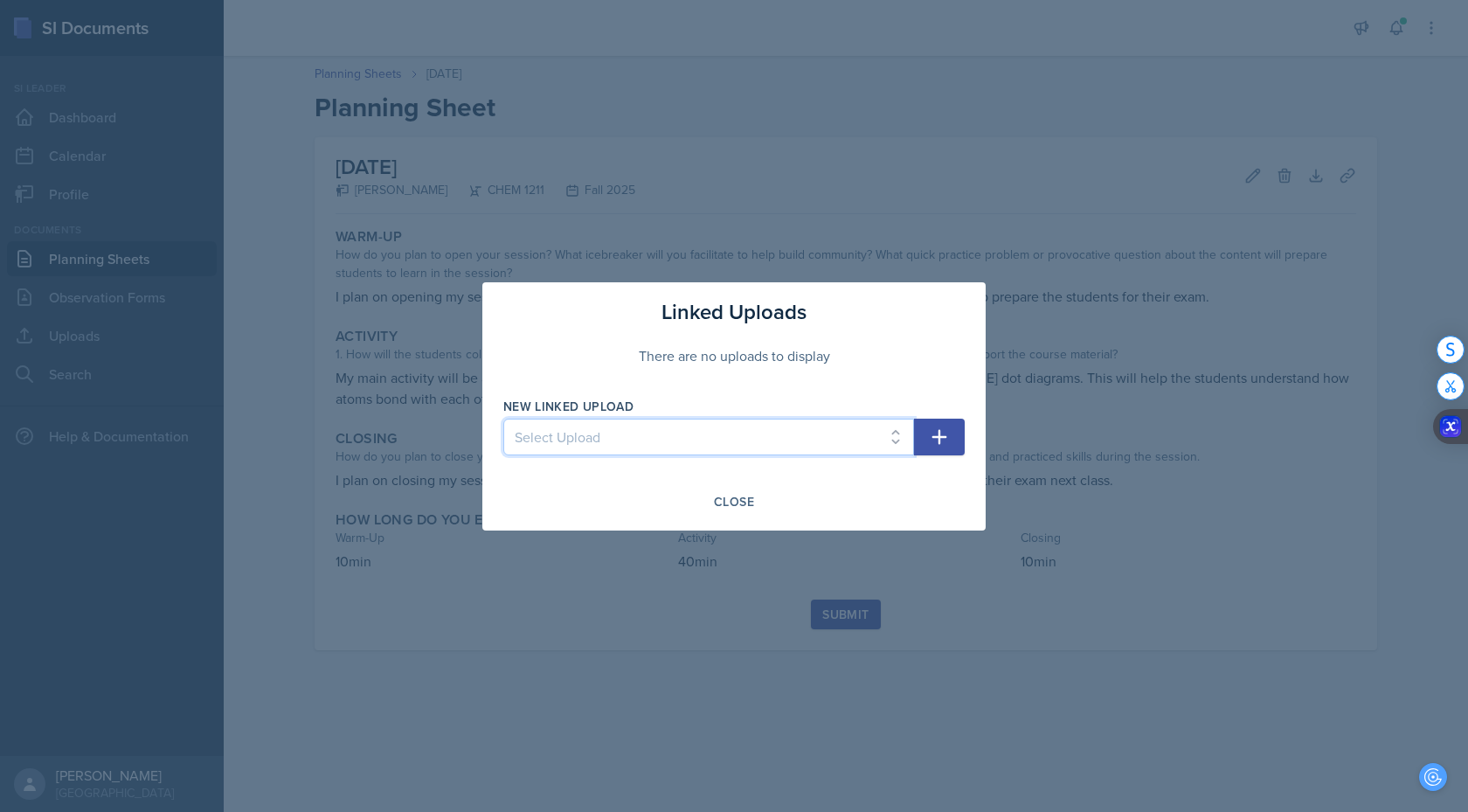
select select "51330bec-a0d2-4a6f-bb0b-ea1cf2195a16"
click at [938, 348] on icon "button" at bounding box center [940, 436] width 21 height 21
select select
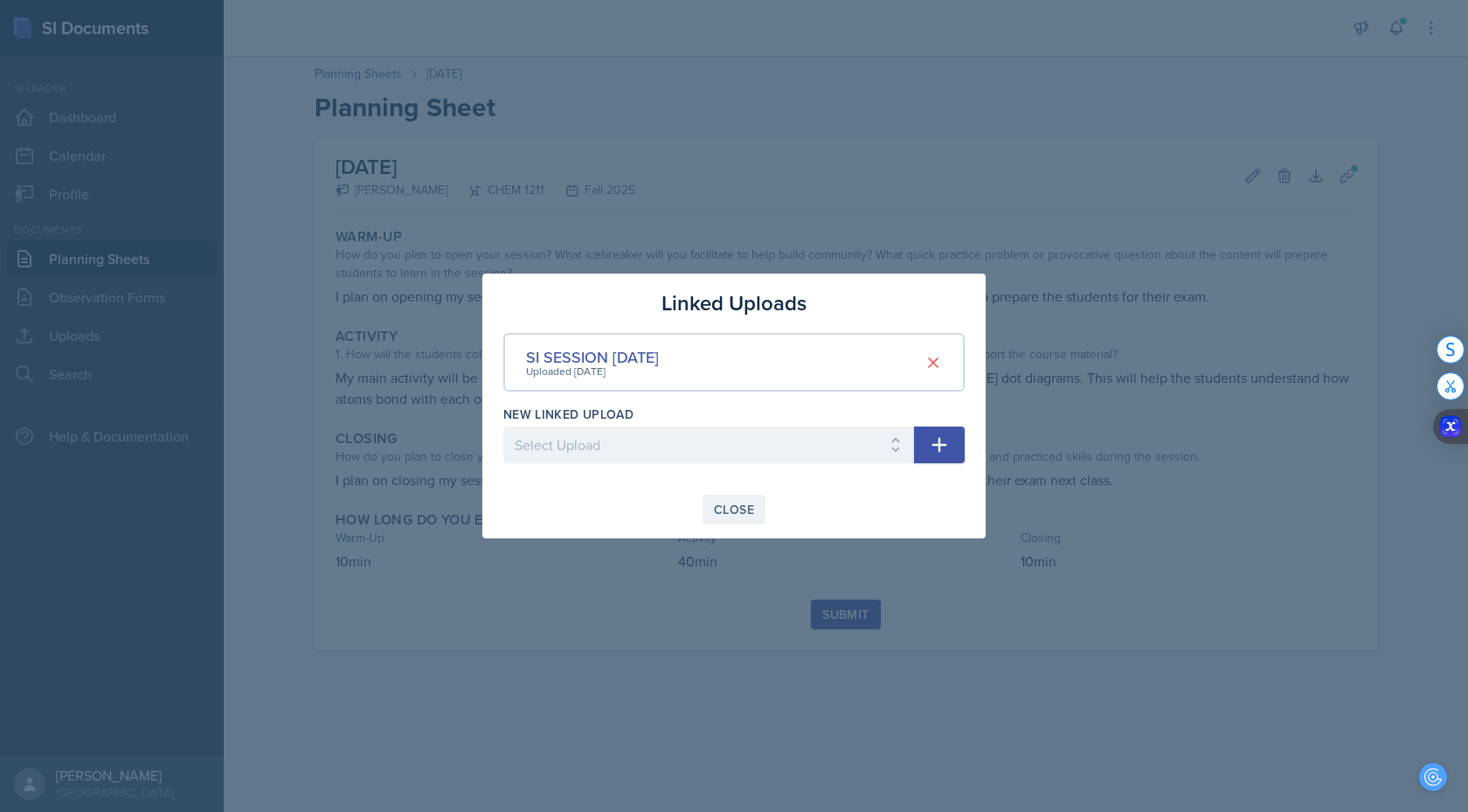
click at [739, 348] on div "Close" at bounding box center [734, 509] width 40 height 14
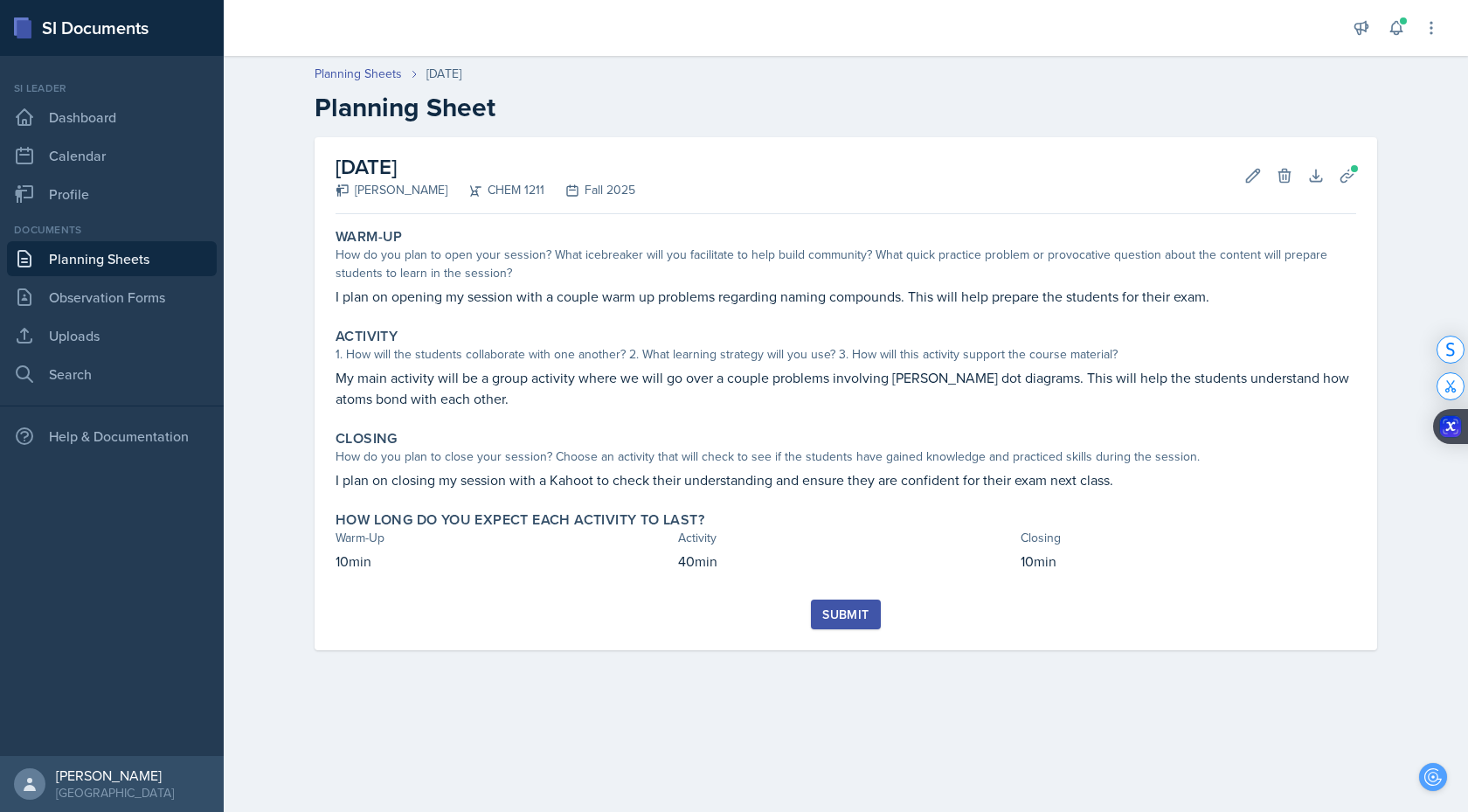
click at [858, 348] on button "Submit" at bounding box center [846, 614] width 69 height 30
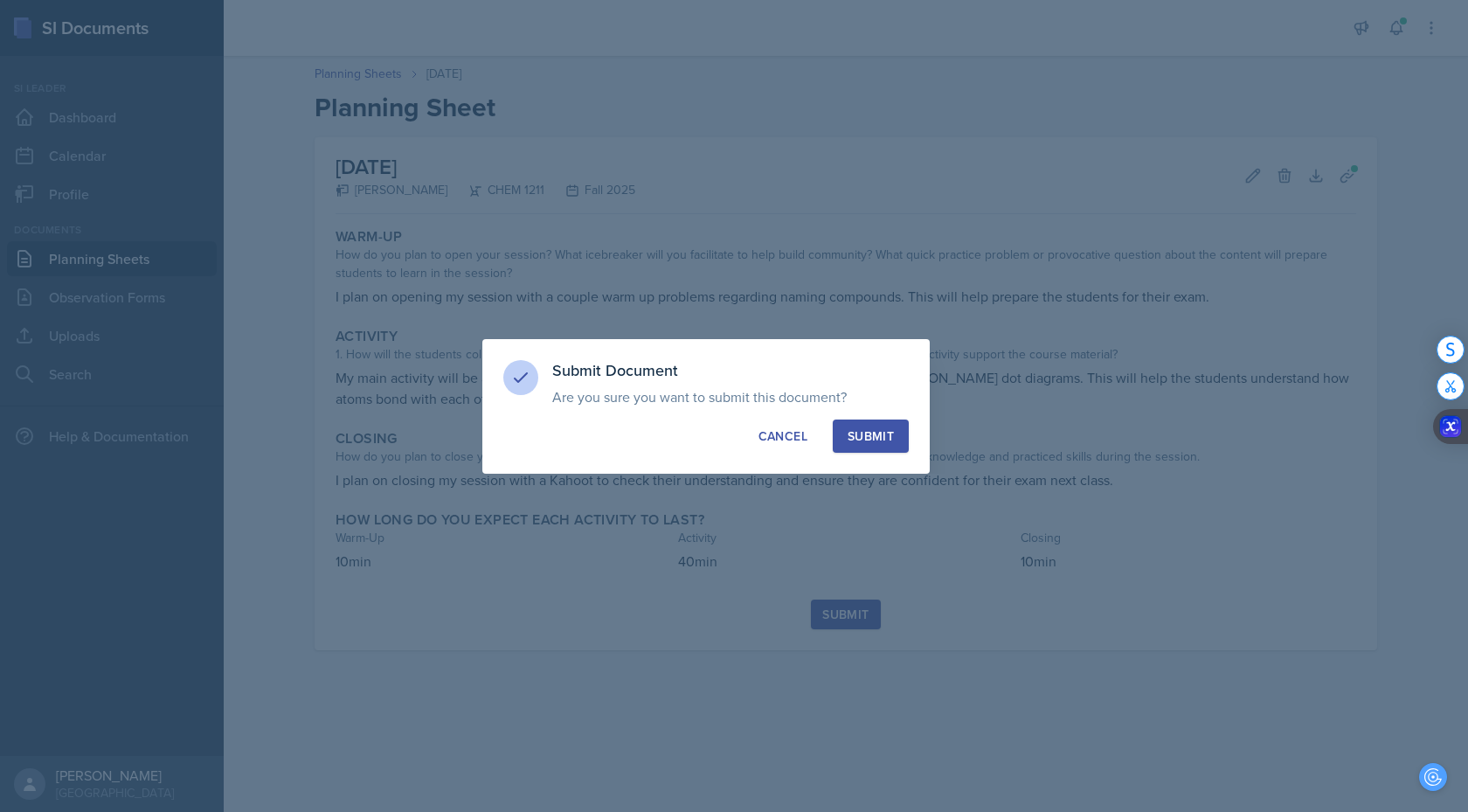
click at [785, 348] on div "Submit Document Are you sure you want to submit this document? This document wi…" at bounding box center [705, 406] width 447 height 134
click at [785, 348] on div "Cancel" at bounding box center [783, 436] width 49 height 17
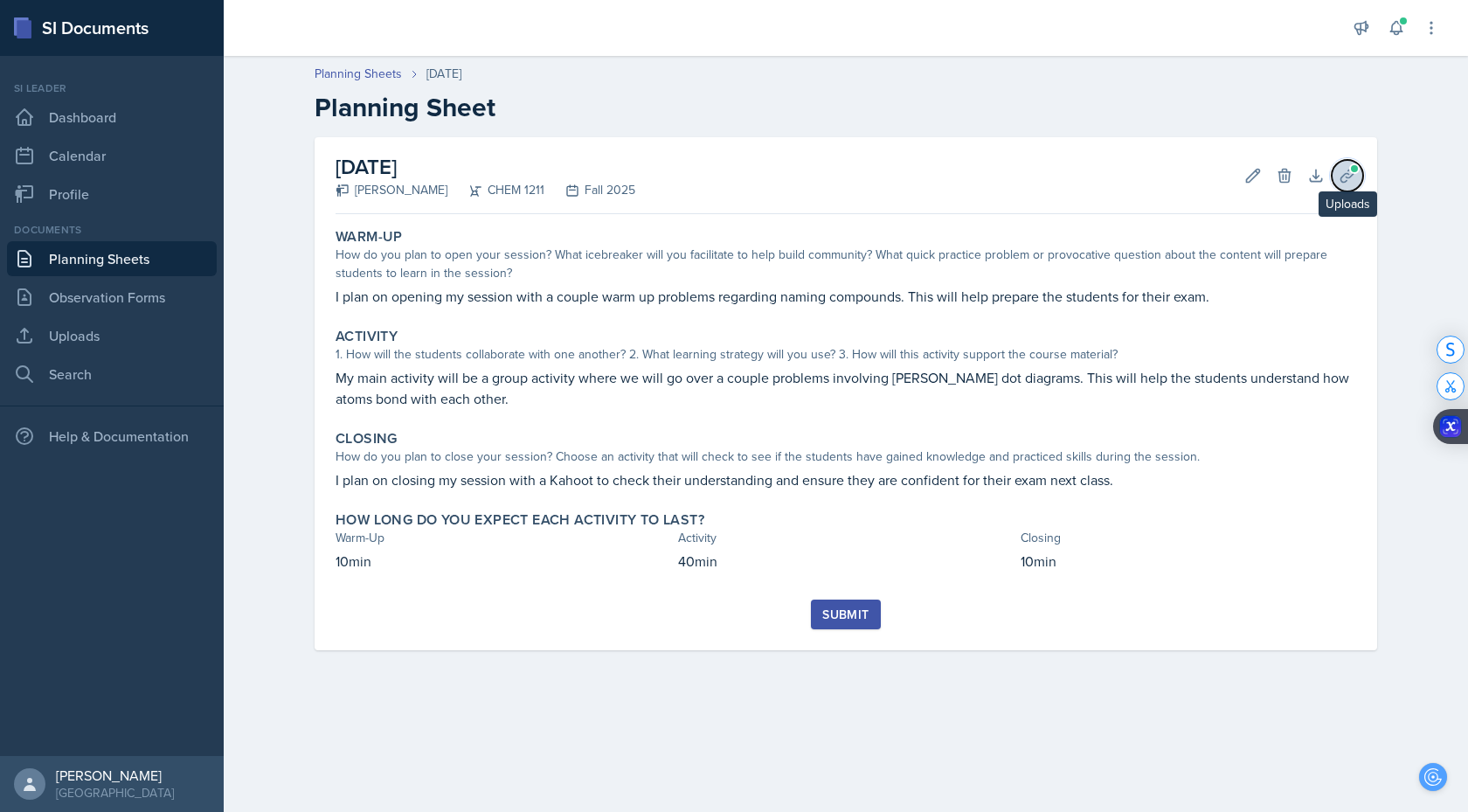
click at [1346, 170] on icon at bounding box center [1348, 175] width 17 height 17
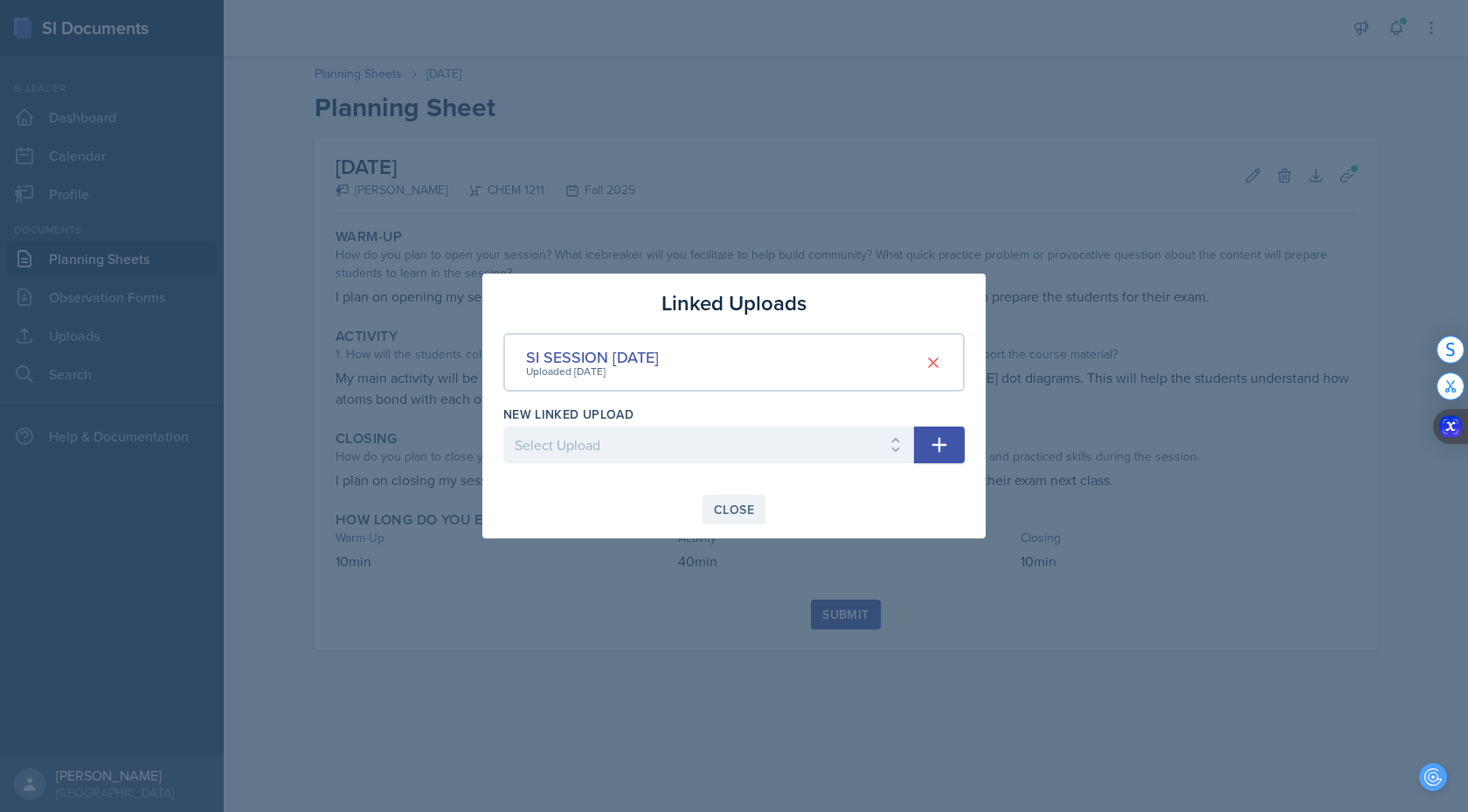
click at [754, 348] on button "Close" at bounding box center [734, 509] width 63 height 30
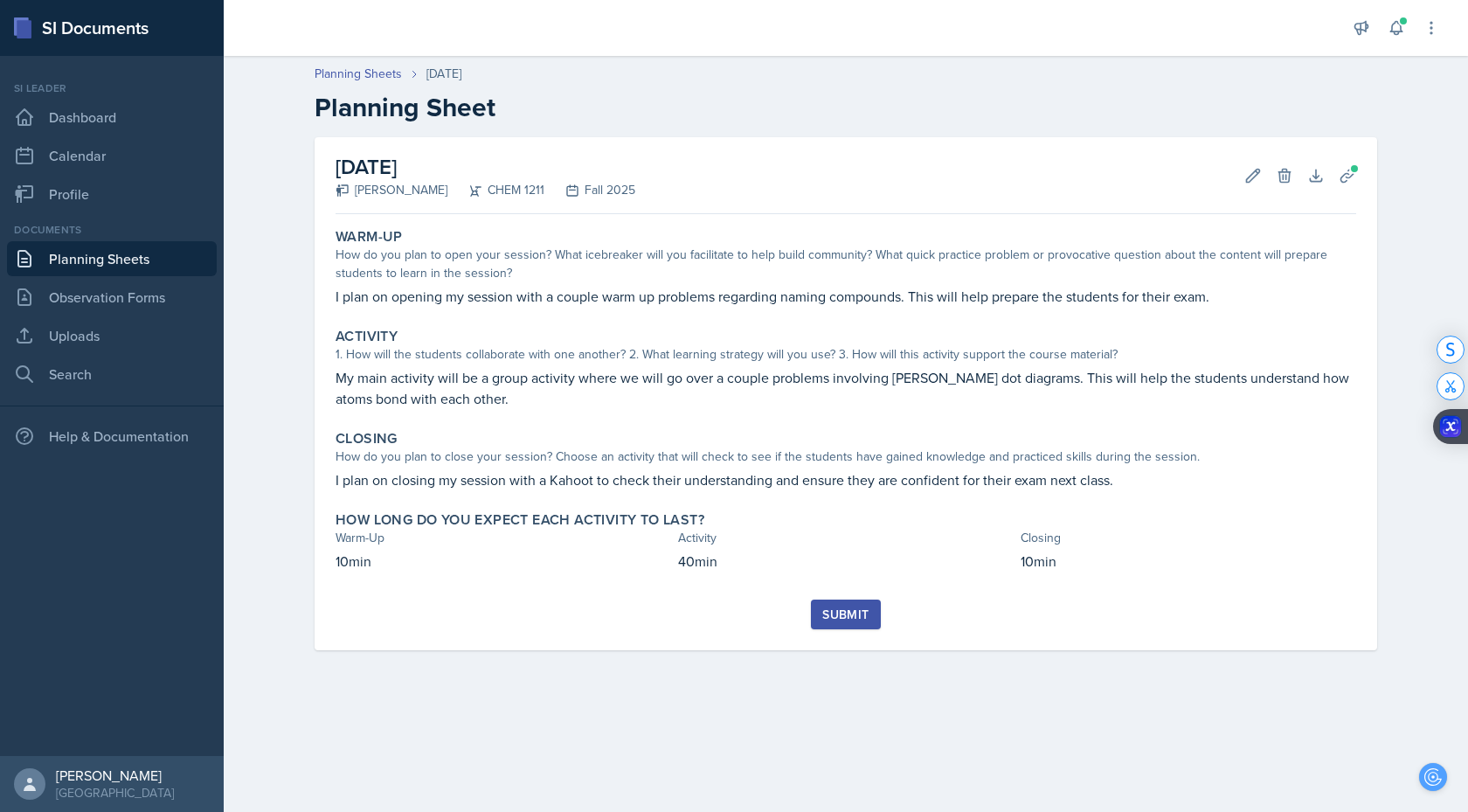
click at [850, 348] on div "Submit" at bounding box center [846, 614] width 47 height 14
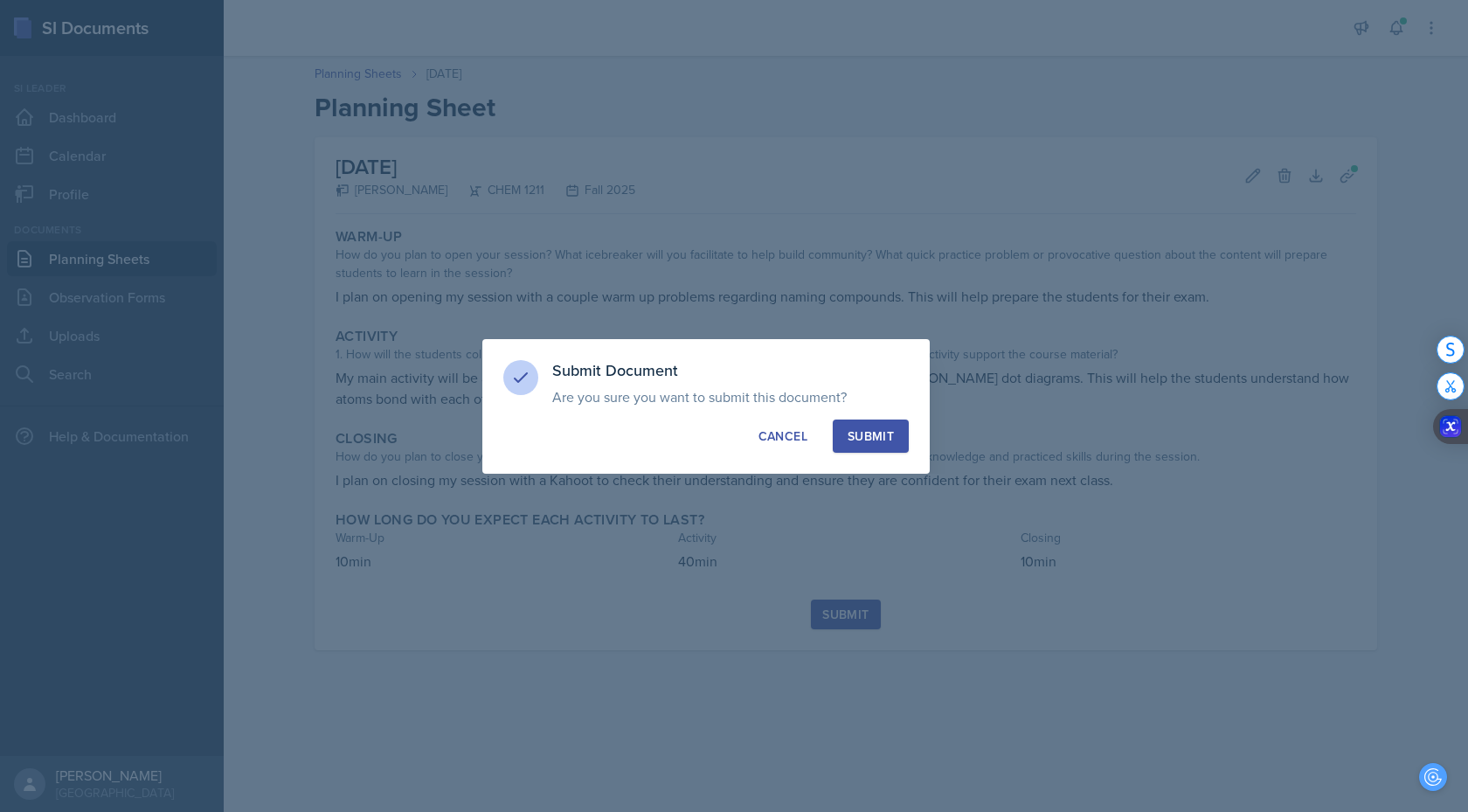
click at [878, 348] on div "Submit" at bounding box center [870, 436] width 47 height 17
click at [878, 348] on div "button" at bounding box center [870, 436] width 14 height 14
